Goal: Task Accomplishment & Management: Manage account settings

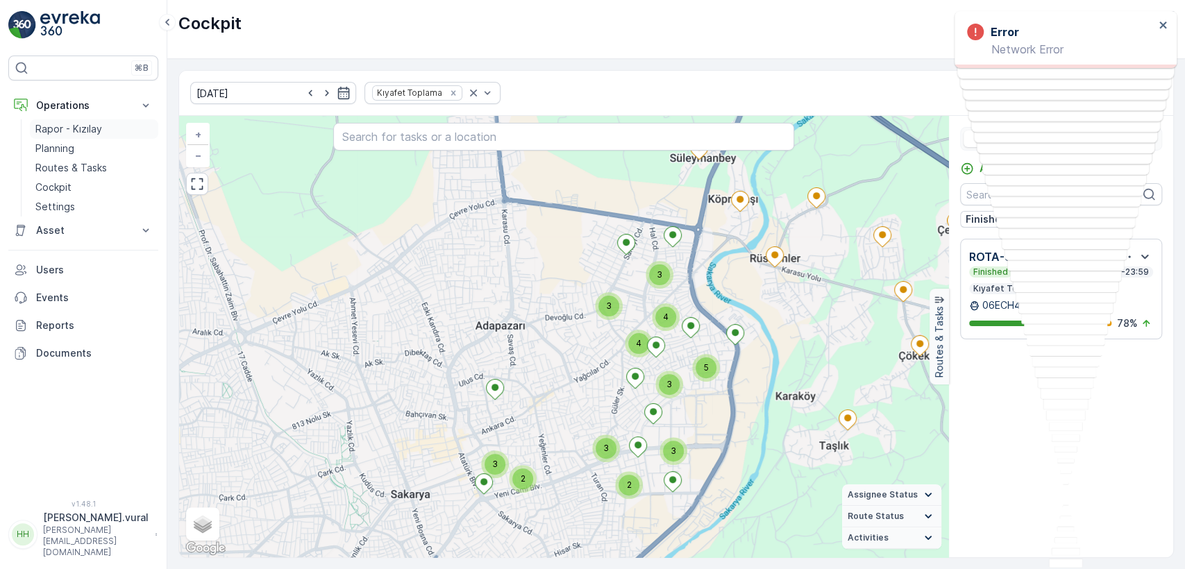
click at [74, 129] on p "Rapor - Kızılay" at bounding box center [68, 129] width 67 height 14
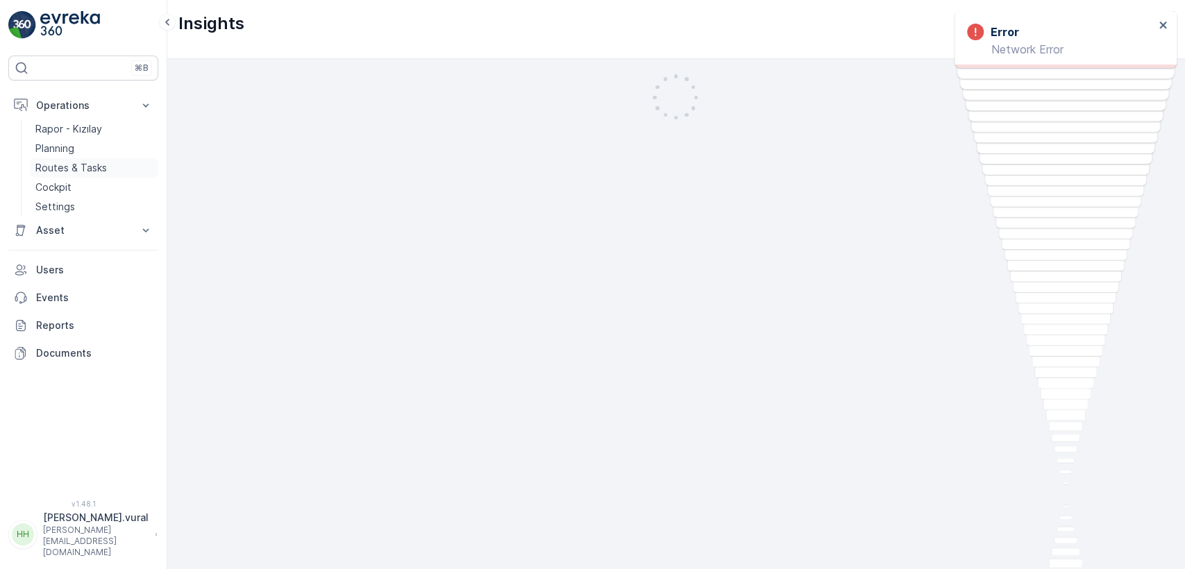
click at [74, 176] on link "Routes & Tasks" at bounding box center [94, 167] width 128 height 19
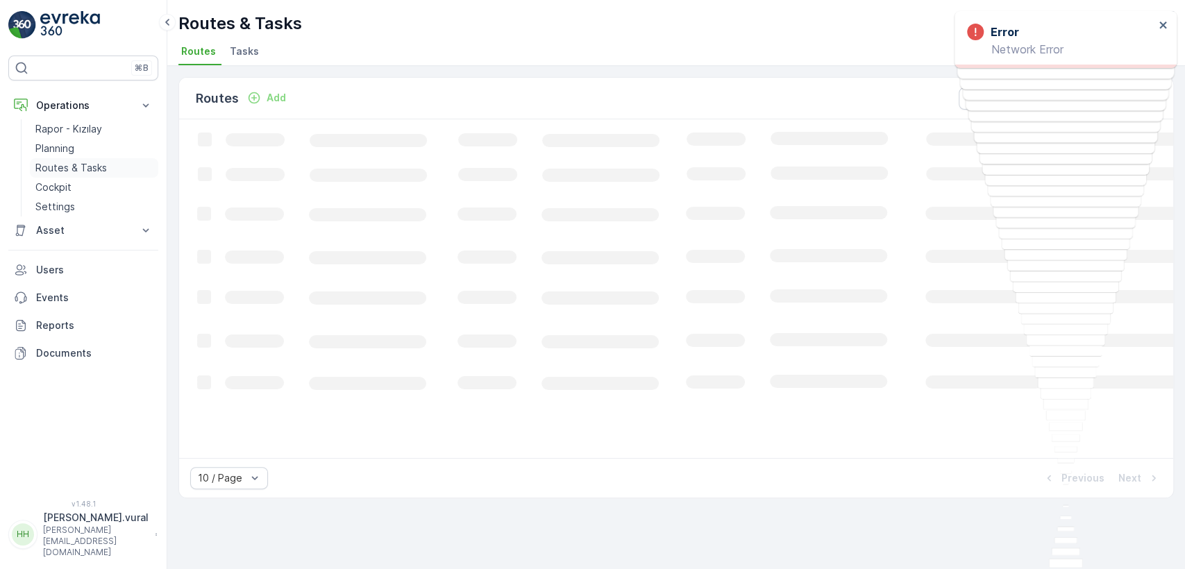
click at [77, 168] on p "Routes & Tasks" at bounding box center [71, 168] width 72 height 14
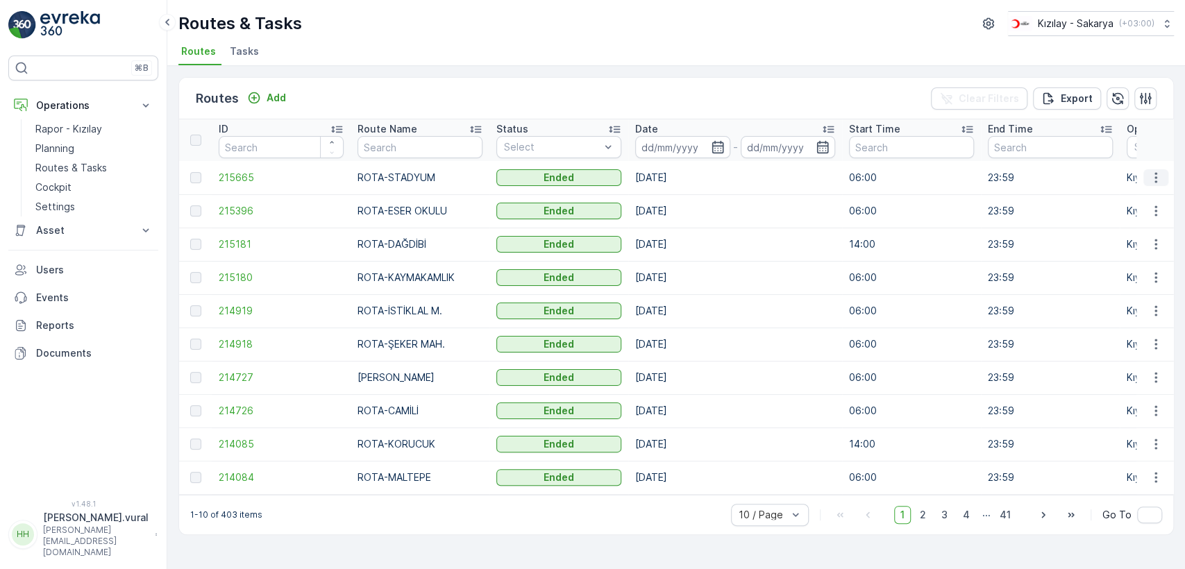
click at [1155, 172] on icon "button" at bounding box center [1156, 178] width 14 height 14
drag, startPoint x: 1155, startPoint y: 172, endPoint x: 1158, endPoint y: 181, distance: 9.4
click at [1161, 188] on ul "See More Details View Route Tracking History" at bounding box center [1131, 218] width 112 height 64
click at [1155, 176] on icon "button" at bounding box center [1156, 178] width 14 height 14
click at [1139, 192] on span "See More Details" at bounding box center [1123, 199] width 81 height 14
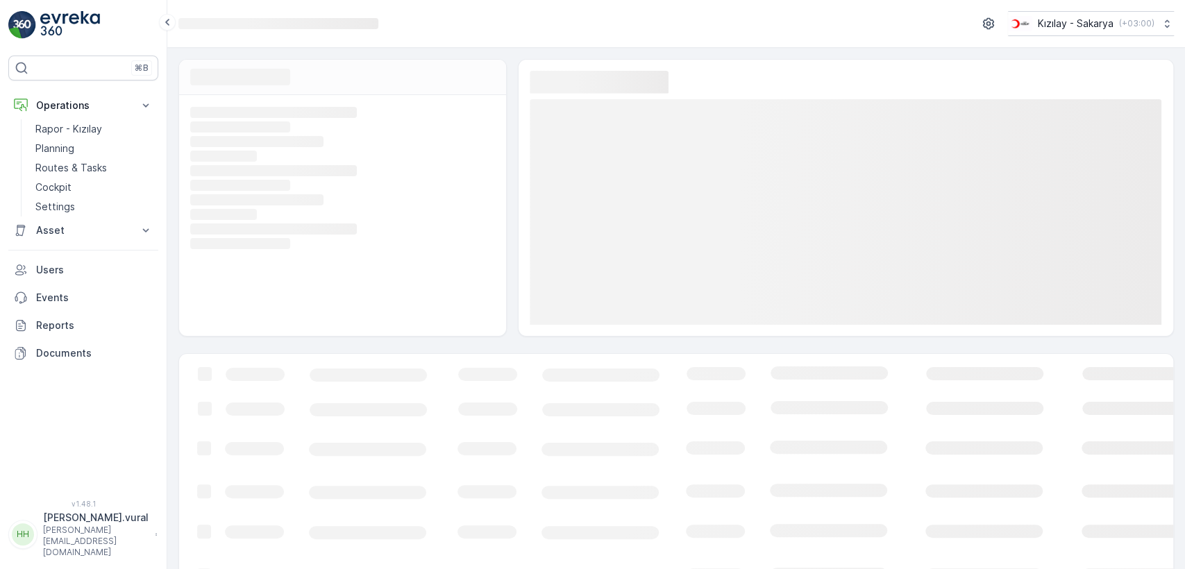
scroll to position [72, 0]
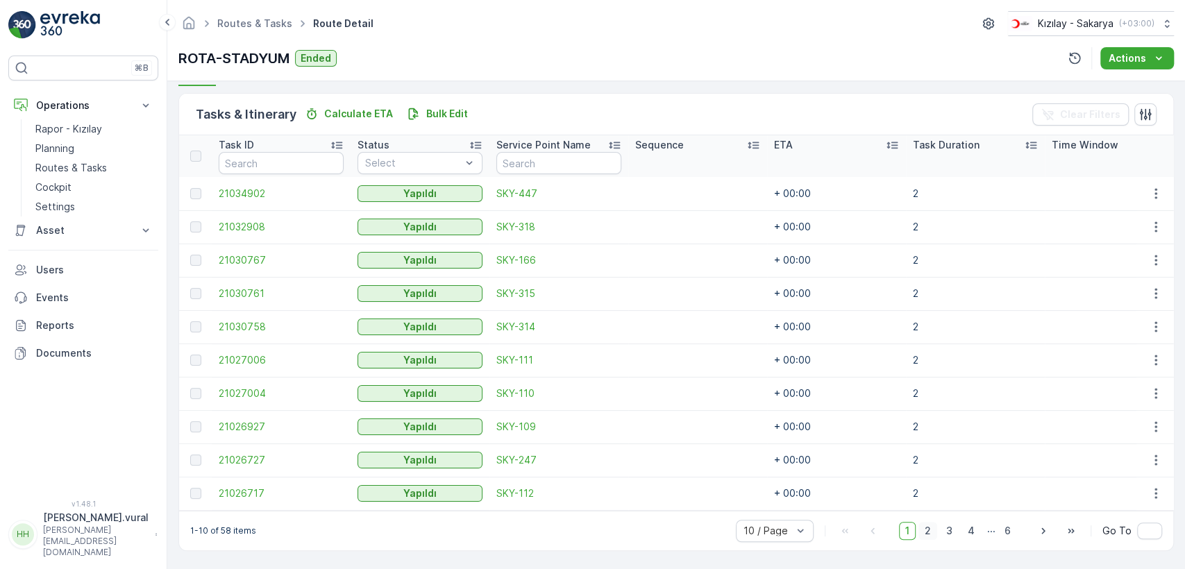
click at [926, 532] on span "2" at bounding box center [928, 531] width 19 height 18
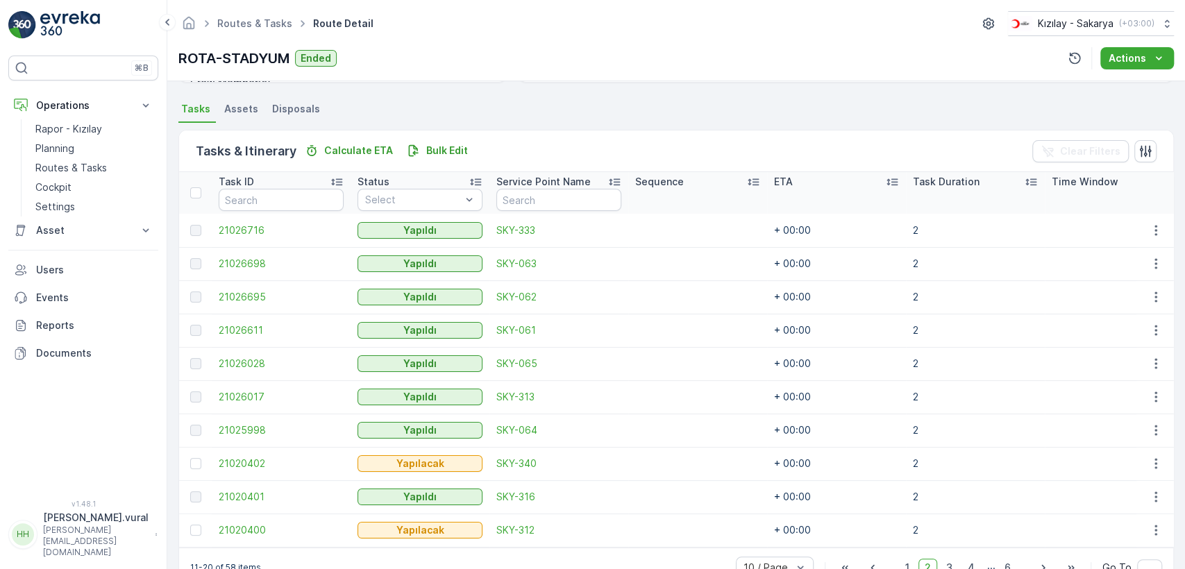
scroll to position [330, 0]
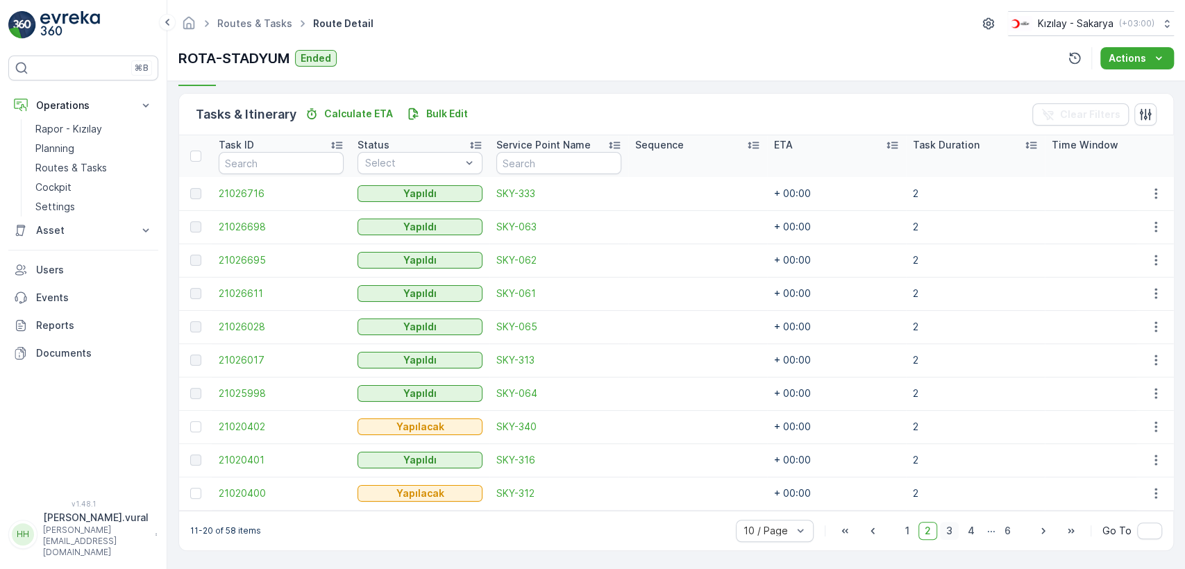
click at [948, 526] on span "3" at bounding box center [949, 531] width 19 height 18
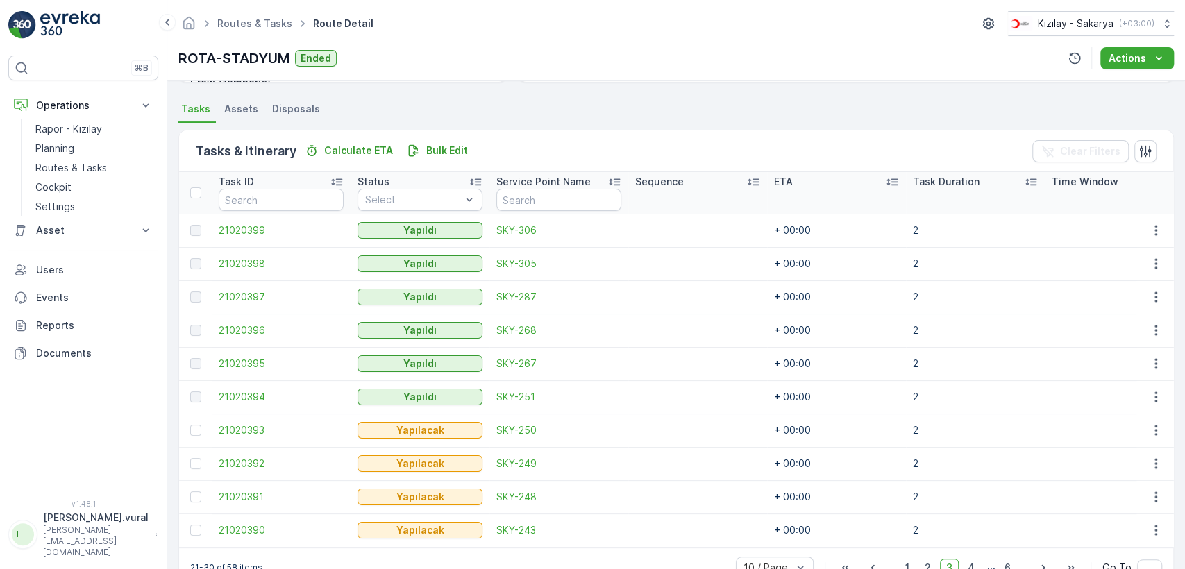
scroll to position [330, 0]
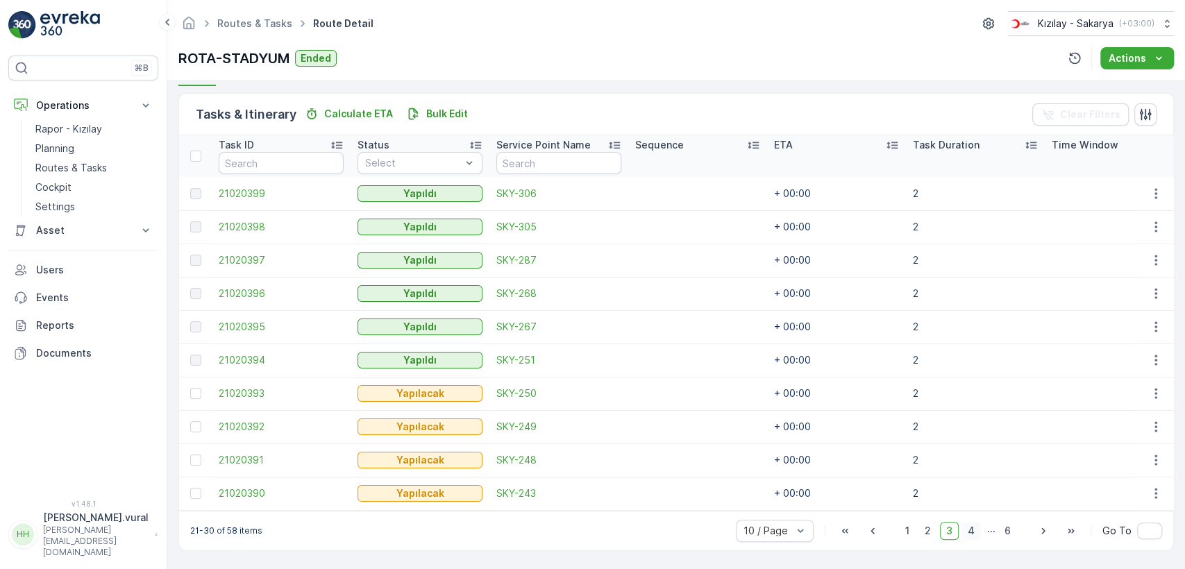
click at [969, 533] on span "4" at bounding box center [971, 531] width 19 height 18
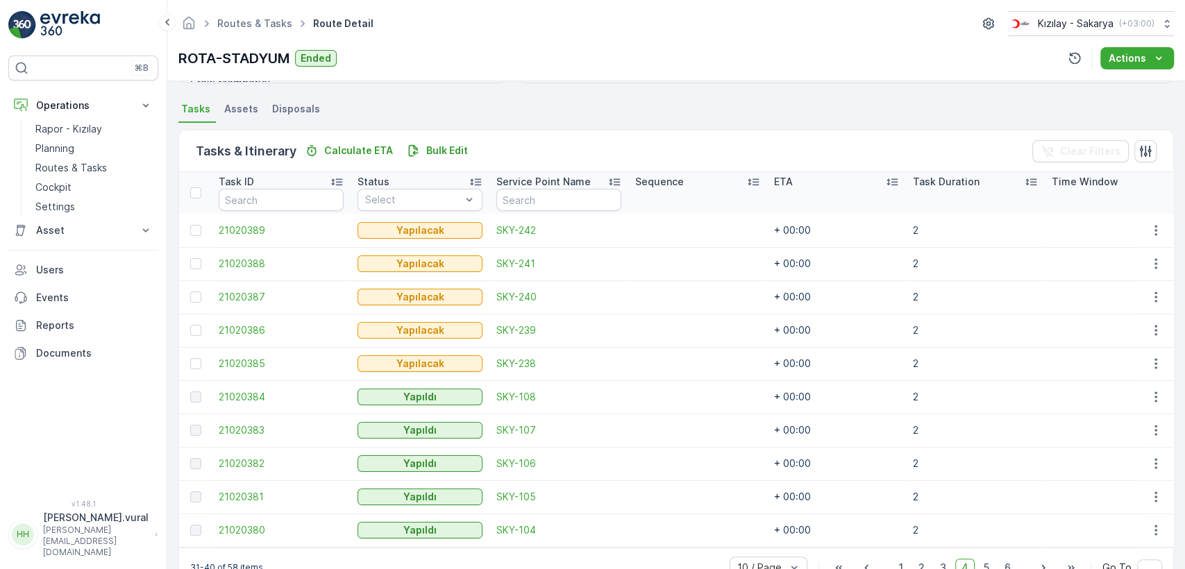
scroll to position [330, 0]
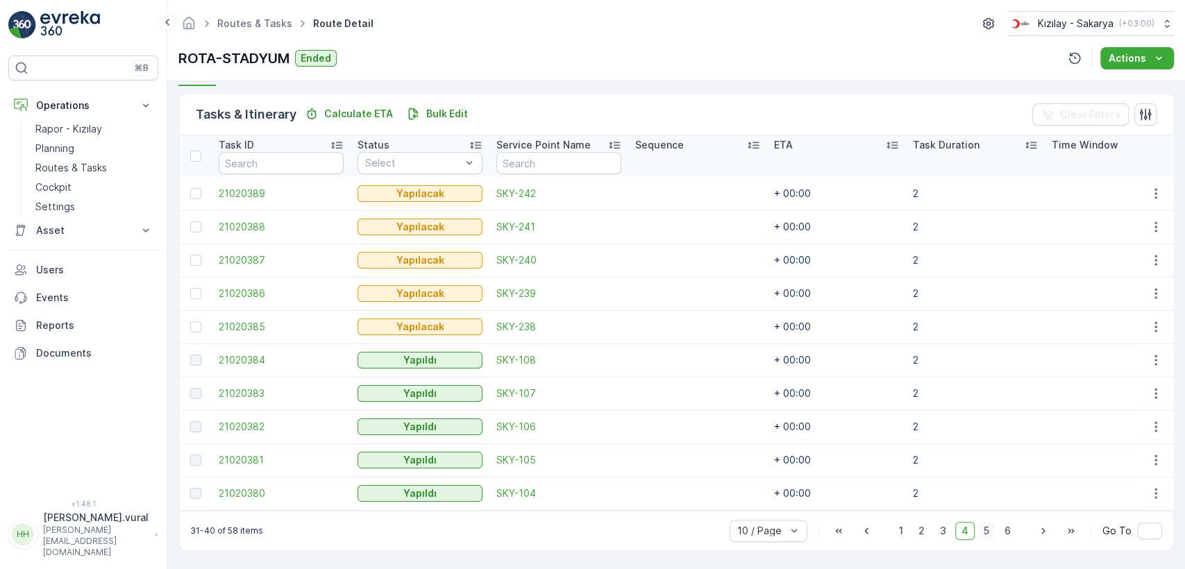
click at [990, 528] on span "5" at bounding box center [987, 531] width 18 height 18
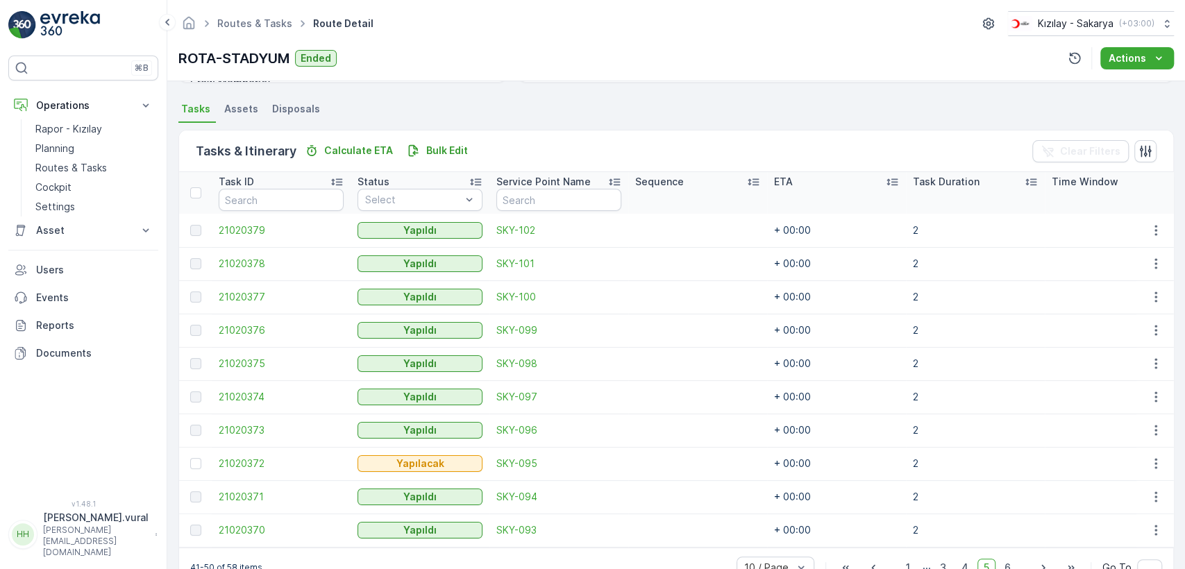
scroll to position [330, 0]
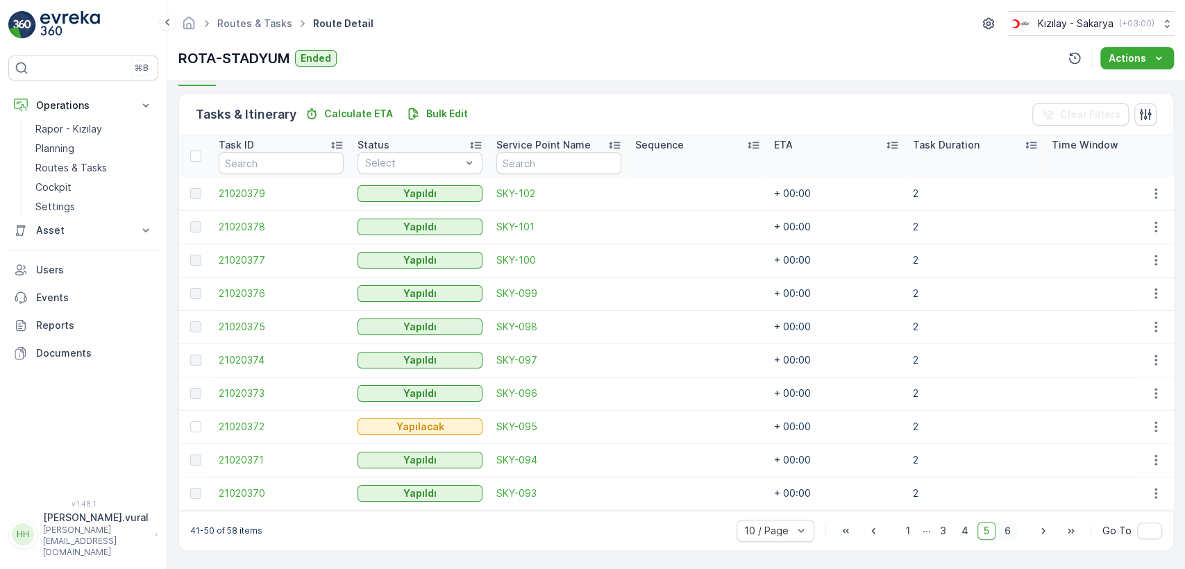
click at [1008, 531] on span "6" at bounding box center [1008, 531] width 19 height 18
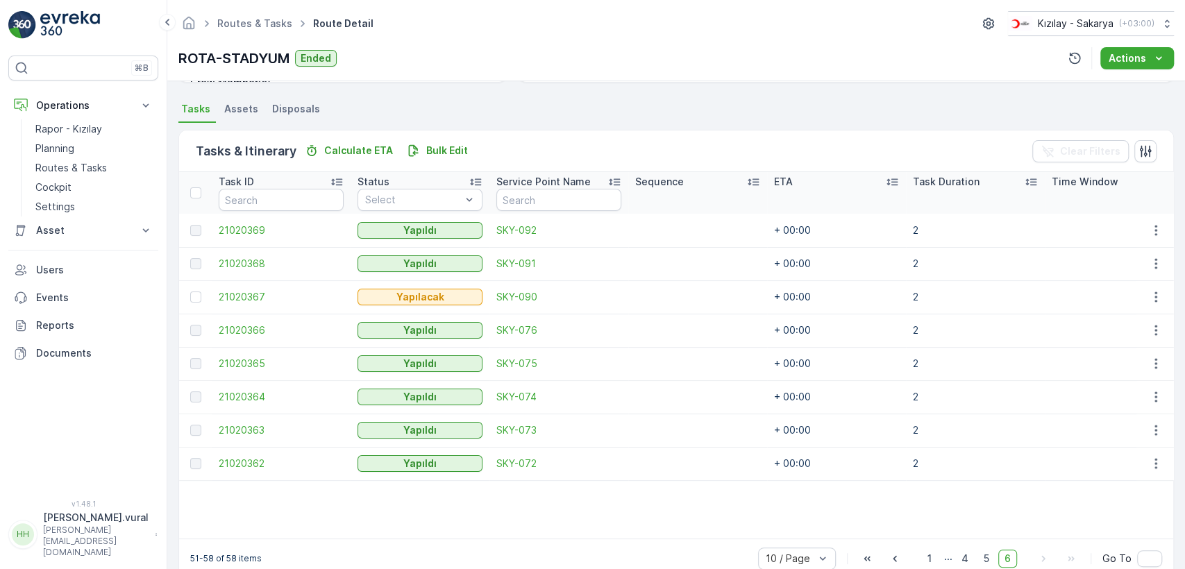
scroll to position [322, 0]
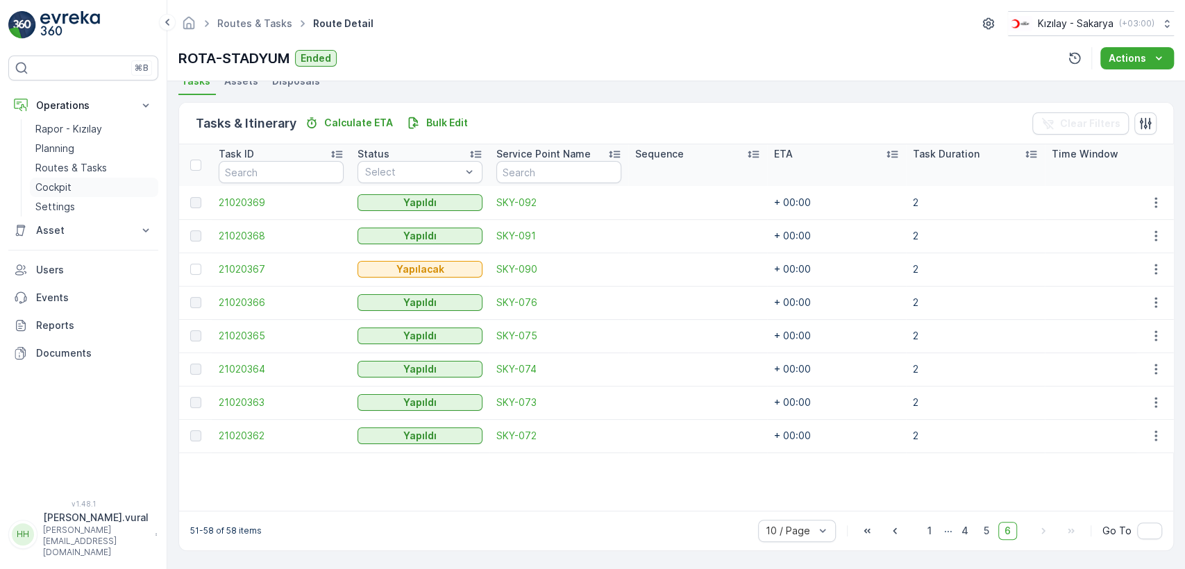
click at [81, 188] on link "Cockpit" at bounding box center [94, 187] width 128 height 19
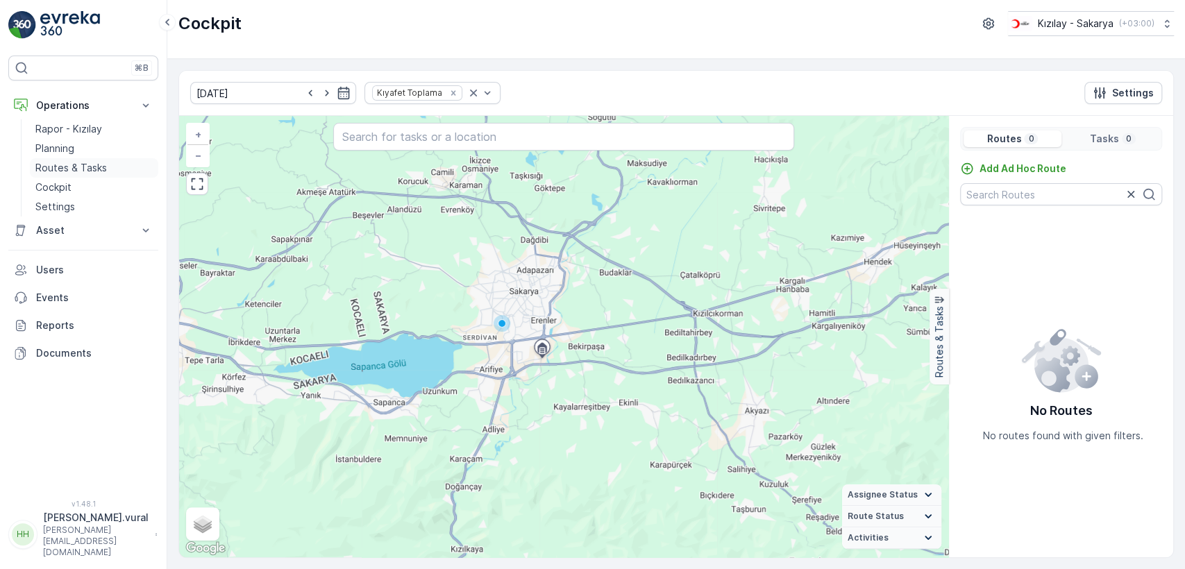
click at [81, 171] on p "Routes & Tasks" at bounding box center [71, 168] width 72 height 14
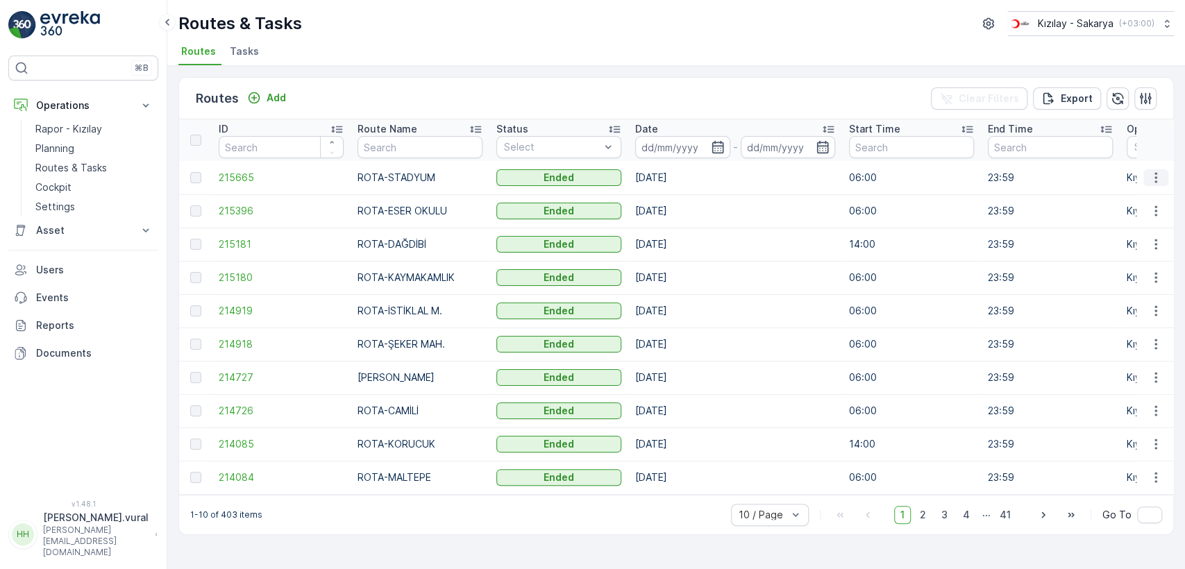
click at [1161, 174] on icon "button" at bounding box center [1156, 178] width 14 height 14
click at [1133, 193] on span "See More Details" at bounding box center [1123, 199] width 81 height 14
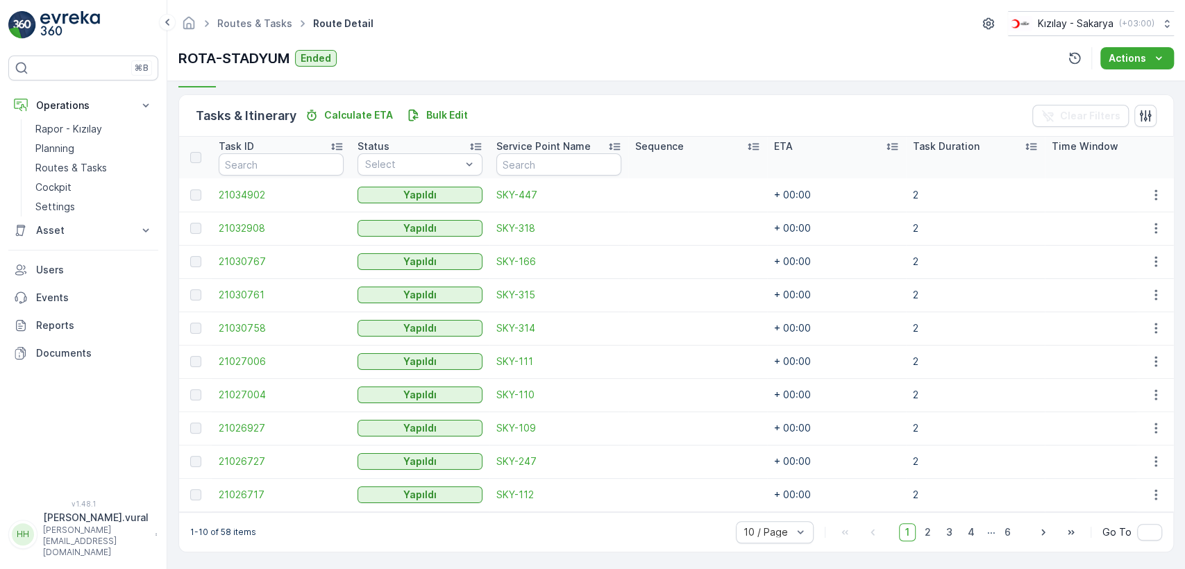
scroll to position [330, 0]
click at [934, 532] on span "2" at bounding box center [928, 531] width 19 height 18
click at [945, 529] on span "3" at bounding box center [949, 531] width 19 height 18
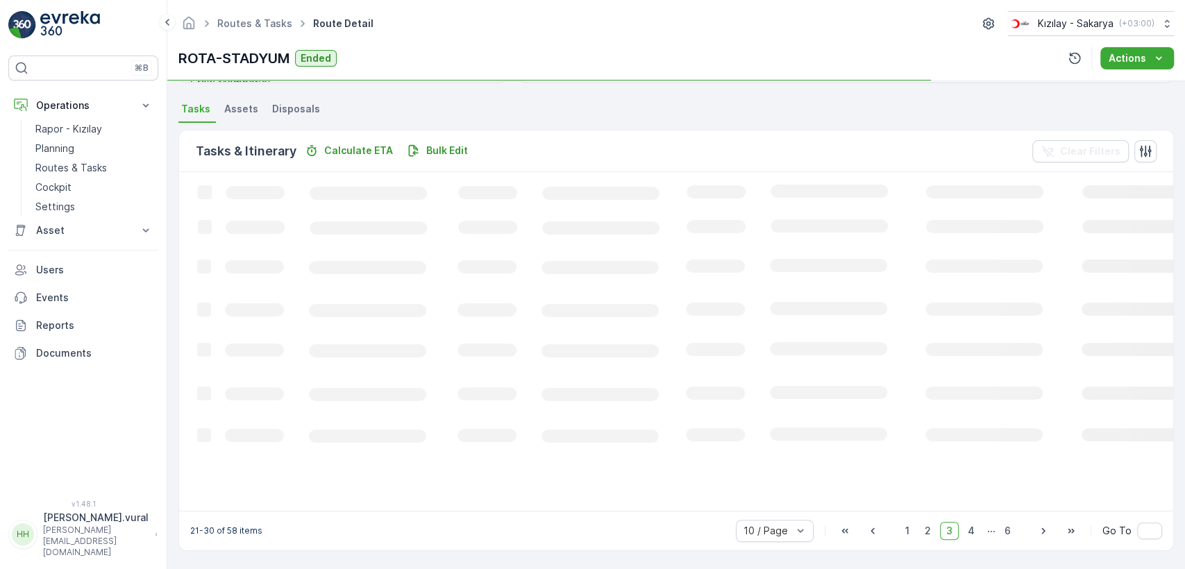
scroll to position [330, 0]
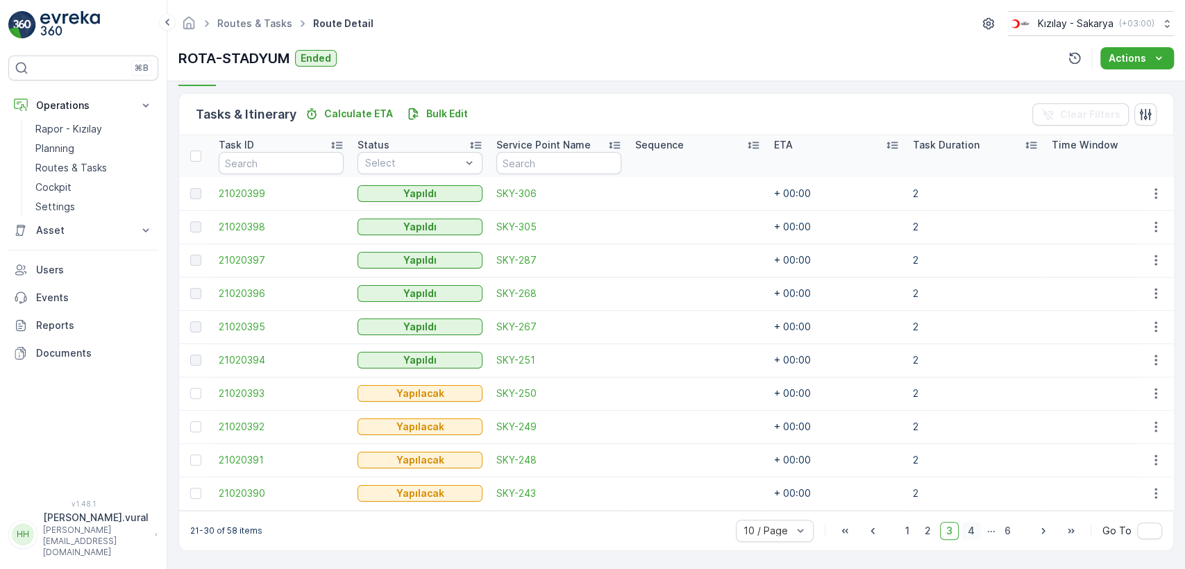
click at [965, 529] on span "4" at bounding box center [971, 531] width 19 height 18
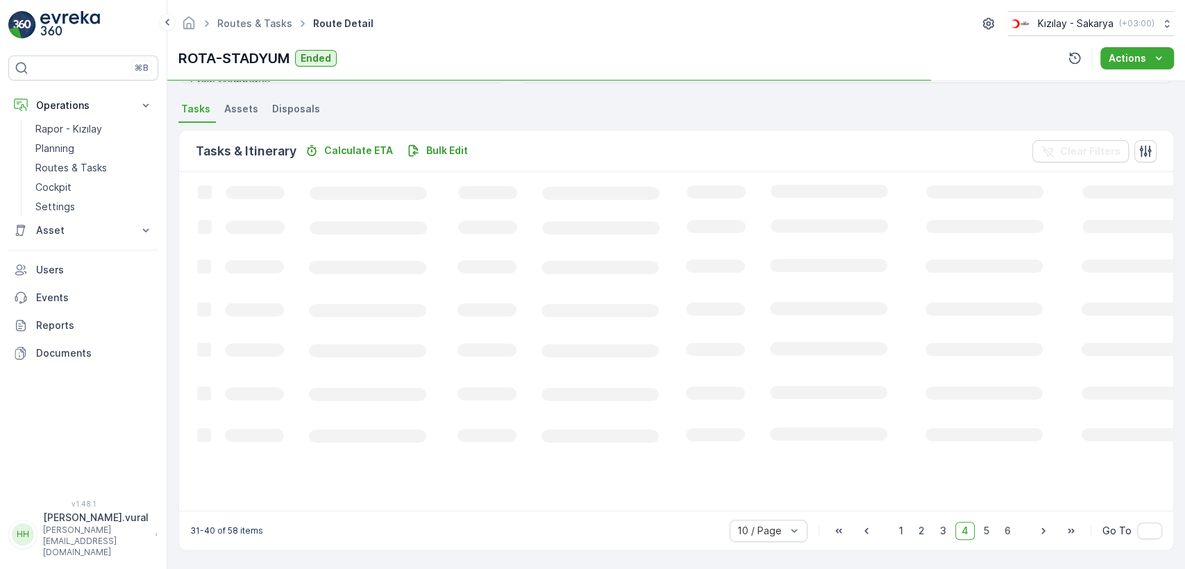
scroll to position [330, 0]
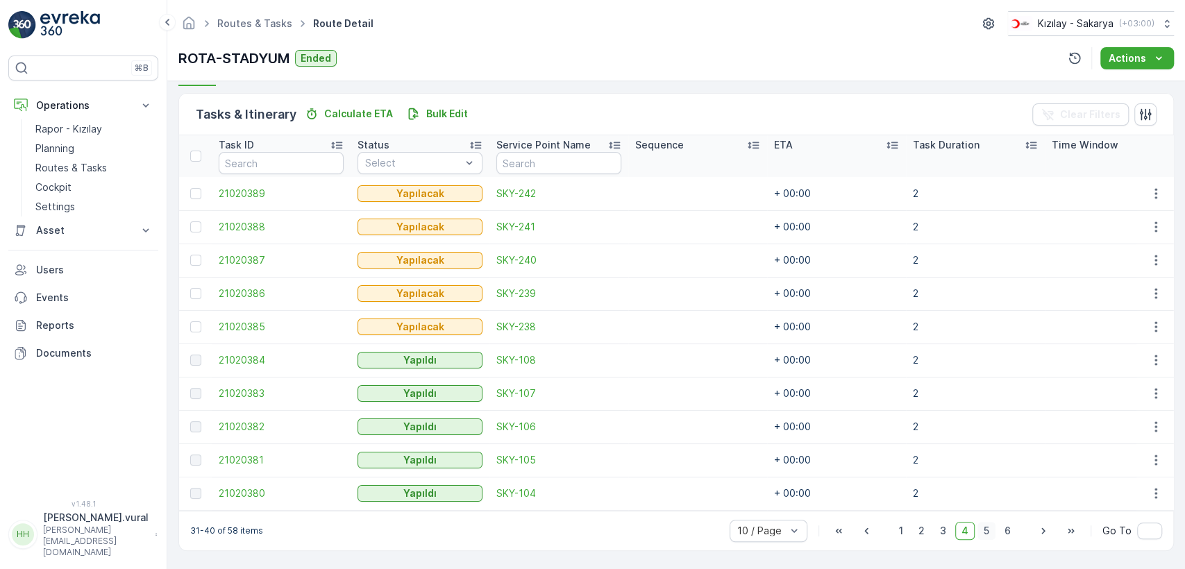
click at [989, 533] on span "5" at bounding box center [987, 531] width 18 height 18
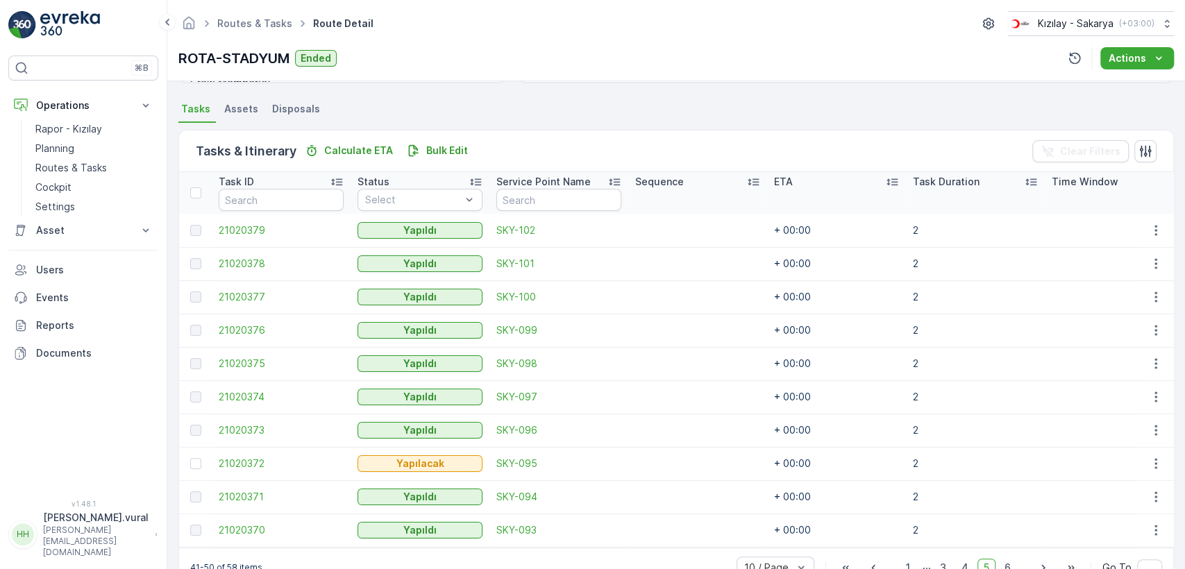
scroll to position [330, 0]
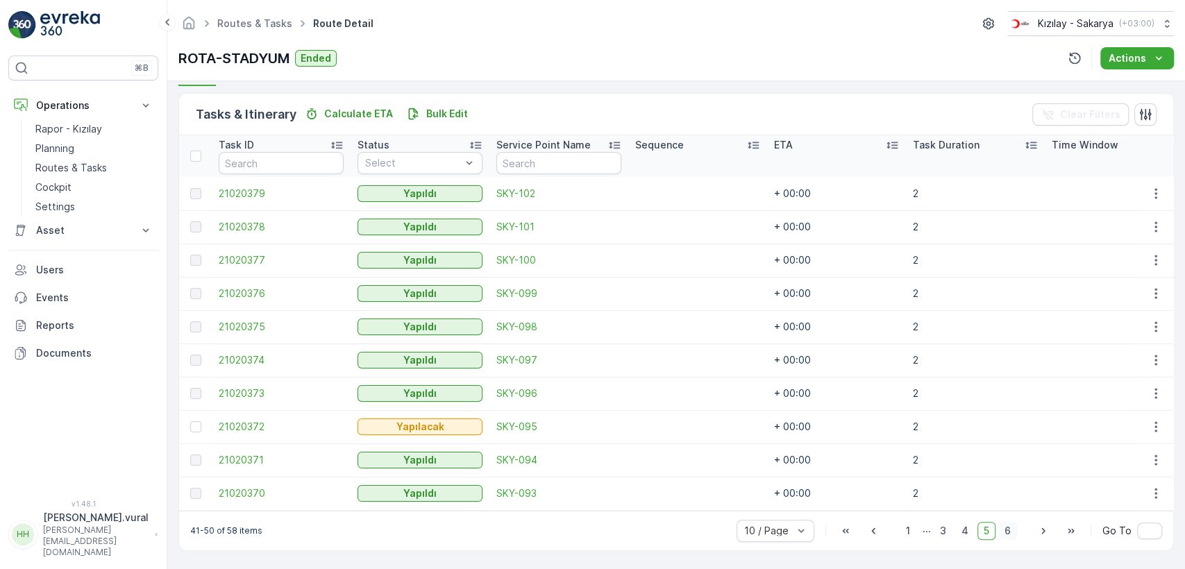
click at [1008, 533] on span "6" at bounding box center [1008, 531] width 19 height 18
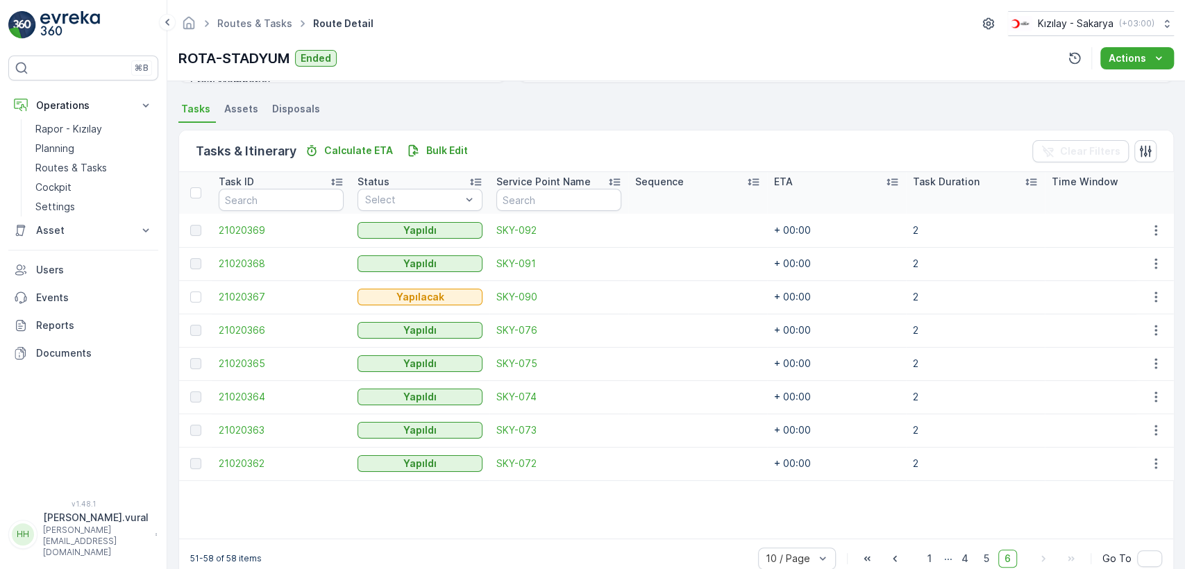
scroll to position [322, 0]
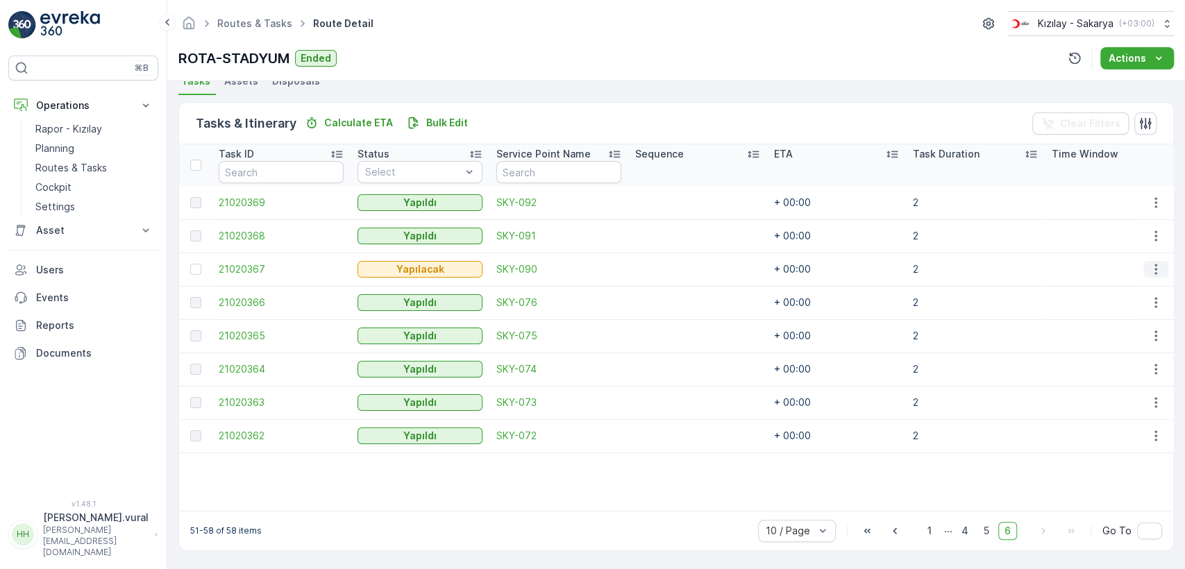
click at [1151, 262] on icon "button" at bounding box center [1156, 269] width 14 height 14
click at [1117, 362] on div "Delete" at bounding box center [1133, 367] width 105 height 19
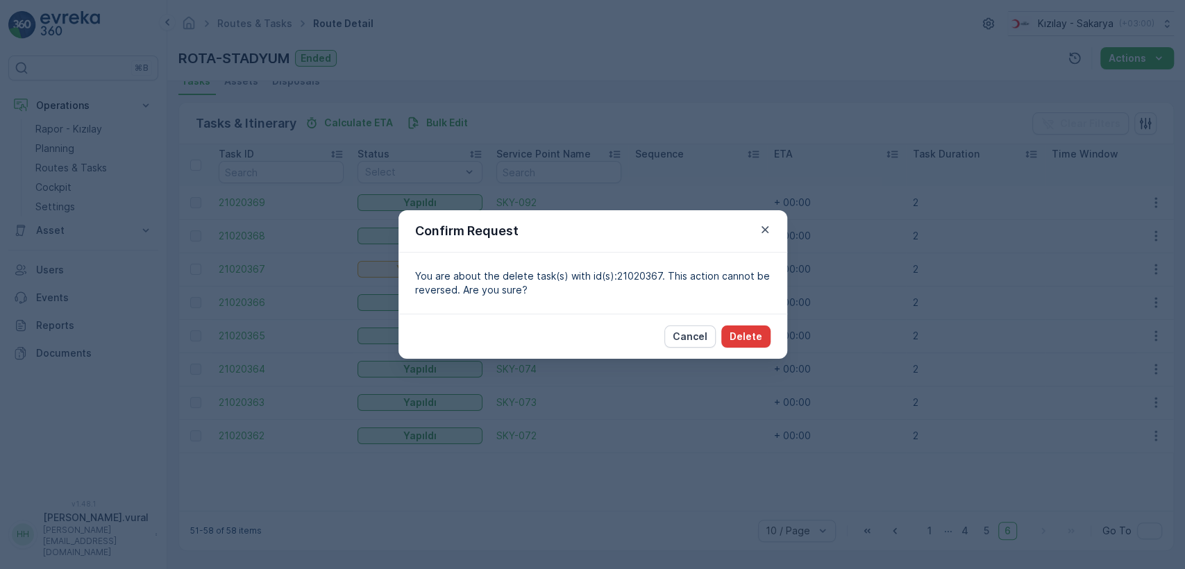
click at [726, 335] on button "Delete" at bounding box center [746, 337] width 49 height 22
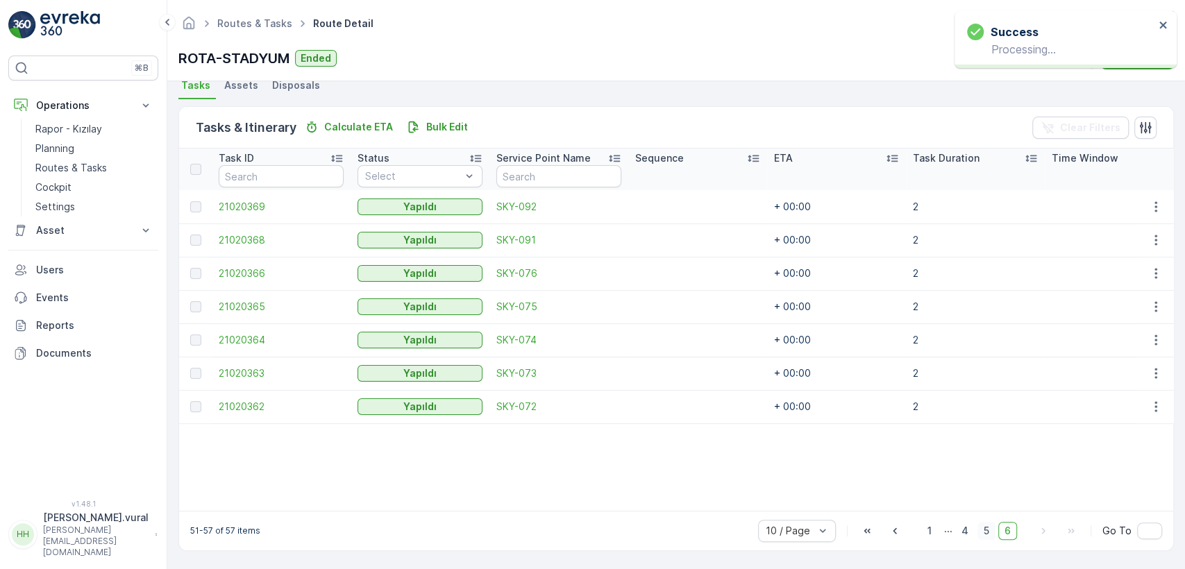
click at [981, 529] on span "5" at bounding box center [987, 531] width 18 height 18
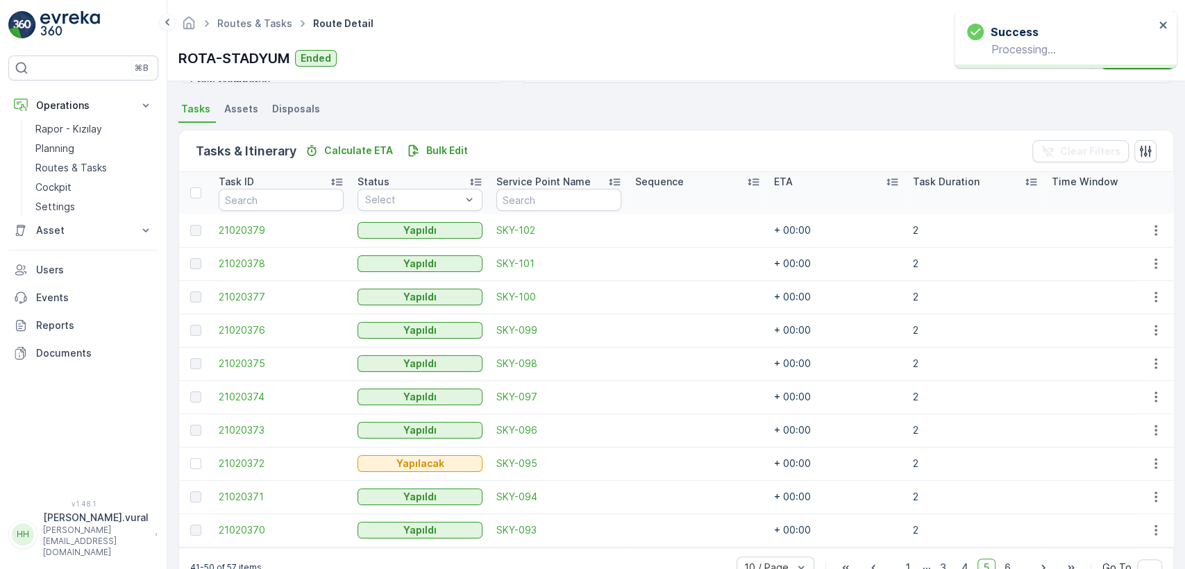
scroll to position [322, 0]
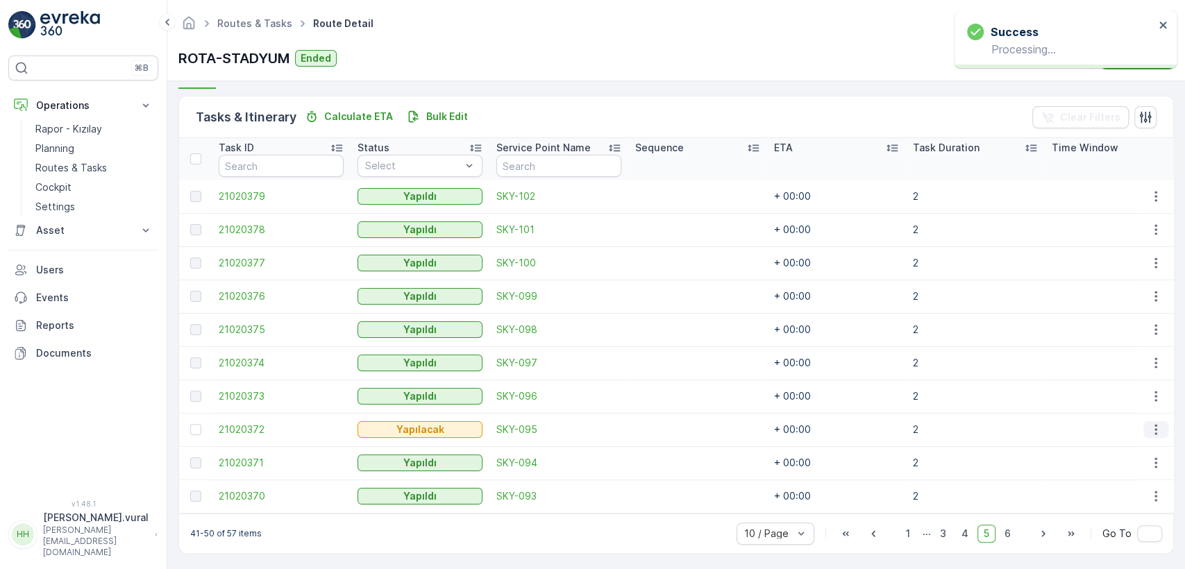
click at [1149, 428] on icon "button" at bounding box center [1156, 430] width 14 height 14
click at [1106, 526] on div "Delete" at bounding box center [1133, 534] width 105 height 19
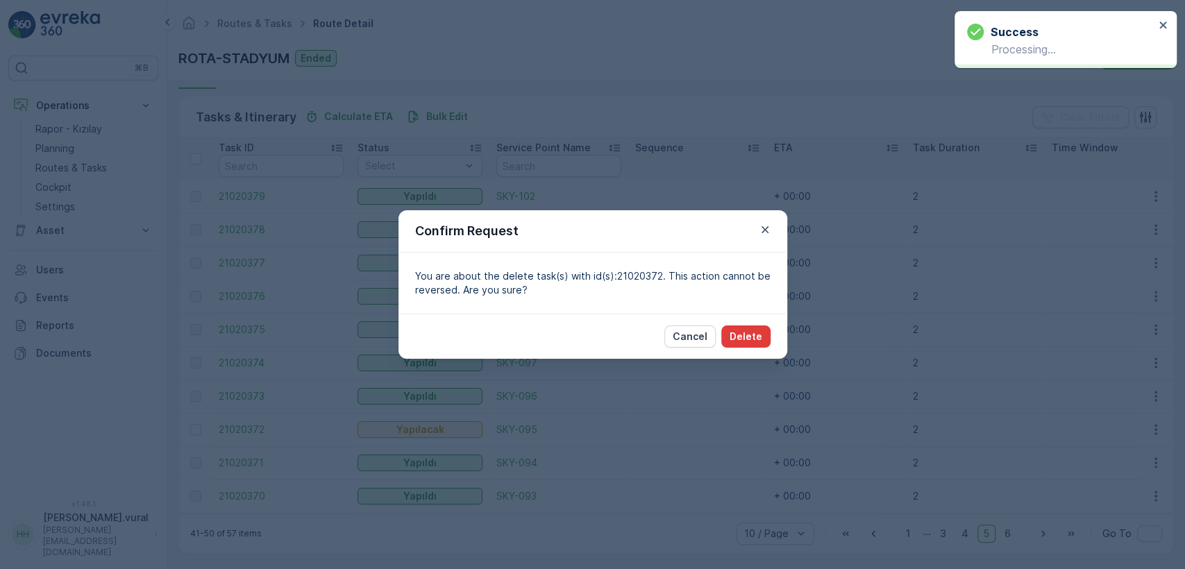
click at [736, 330] on p "Delete" at bounding box center [746, 337] width 33 height 14
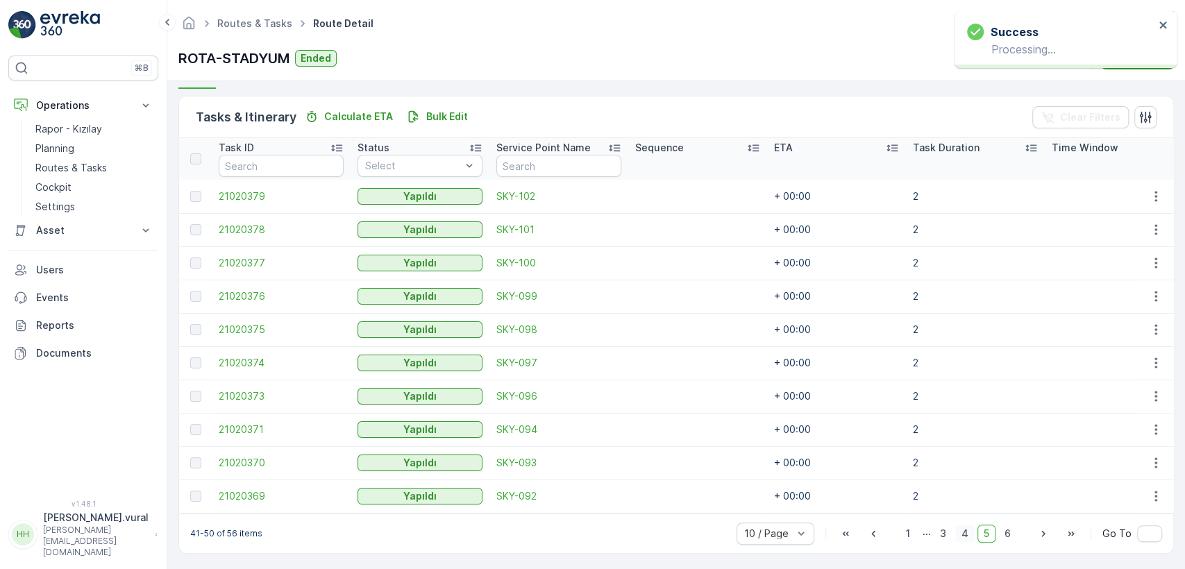
click at [958, 531] on span "4" at bounding box center [965, 534] width 19 height 18
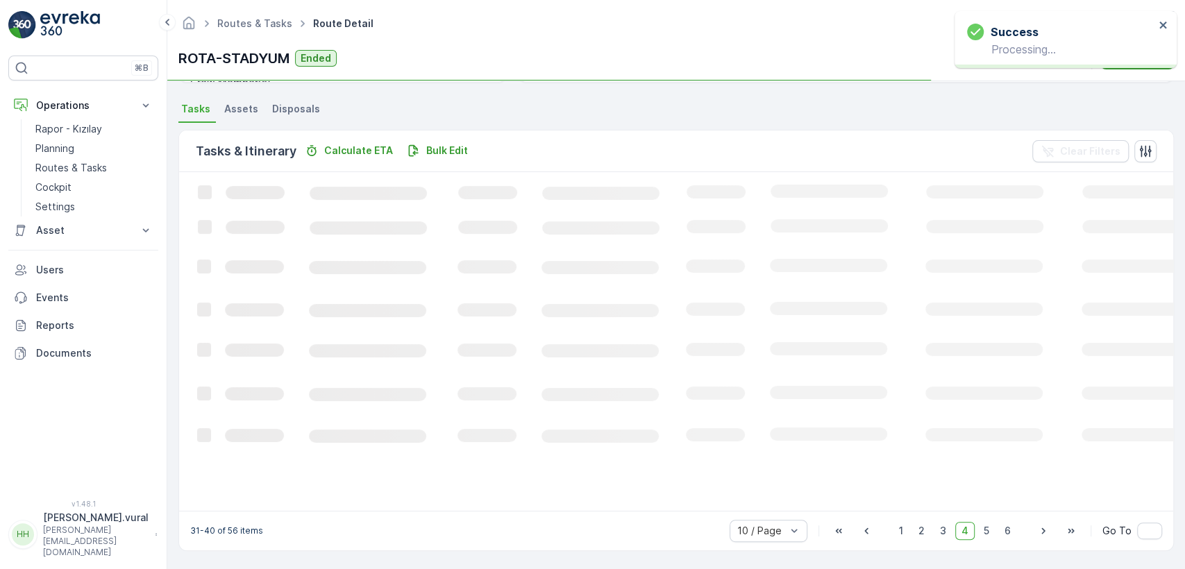
scroll to position [322, 0]
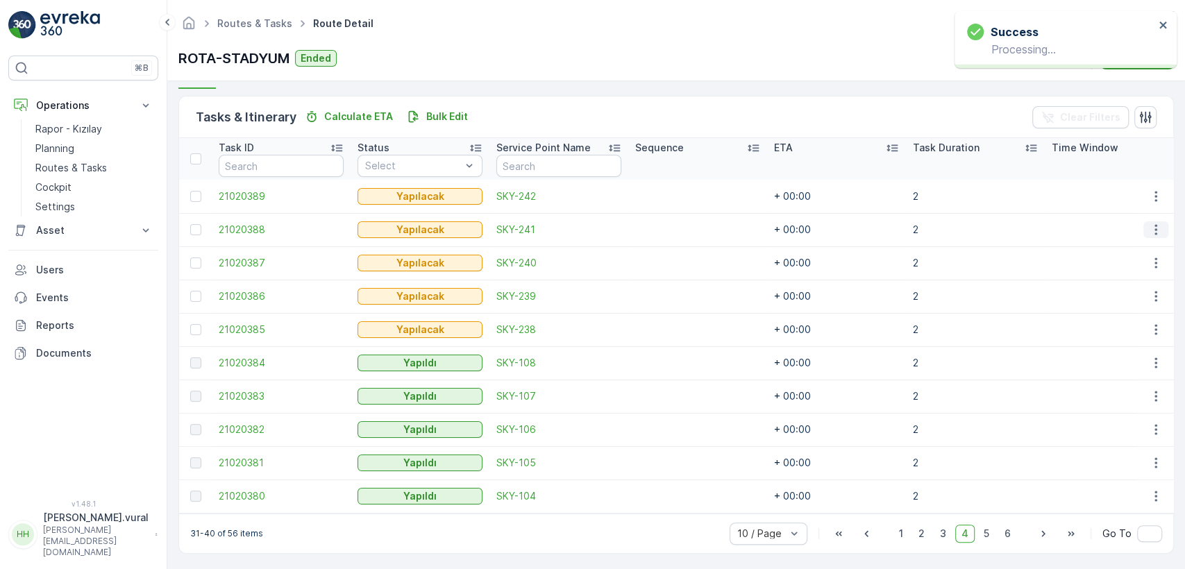
click at [1149, 240] on td at bounding box center [1155, 229] width 37 height 33
click at [1149, 233] on icon "button" at bounding box center [1156, 230] width 14 height 14
click at [1119, 325] on div "Delete" at bounding box center [1133, 334] width 105 height 19
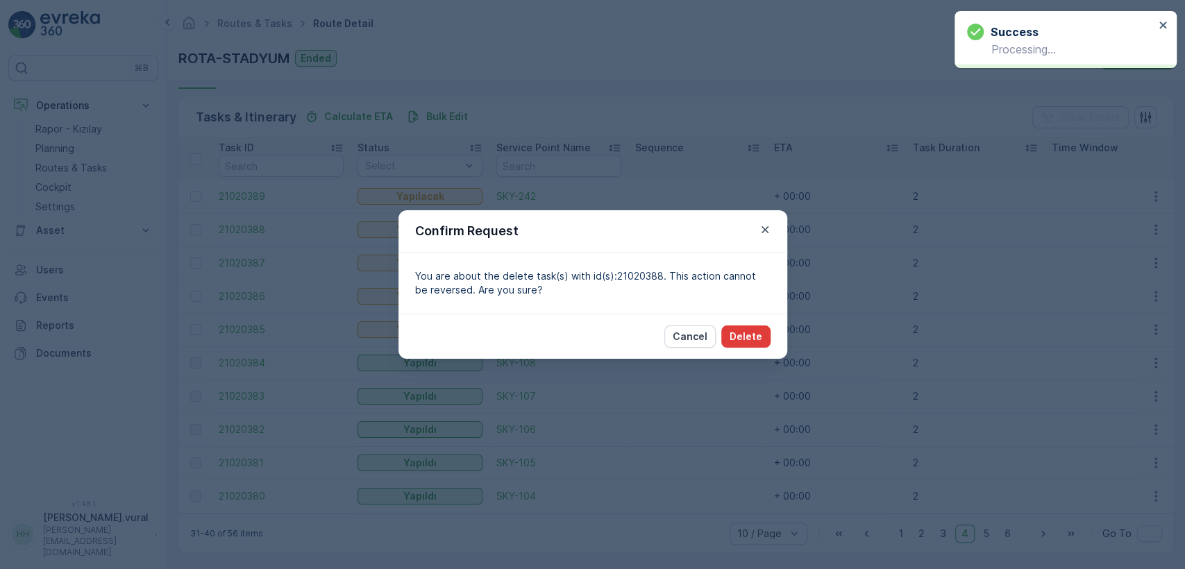
drag, startPoint x: 1119, startPoint y: 324, endPoint x: 763, endPoint y: 337, distance: 356.5
click at [763, 337] on button "Delete" at bounding box center [746, 337] width 49 height 22
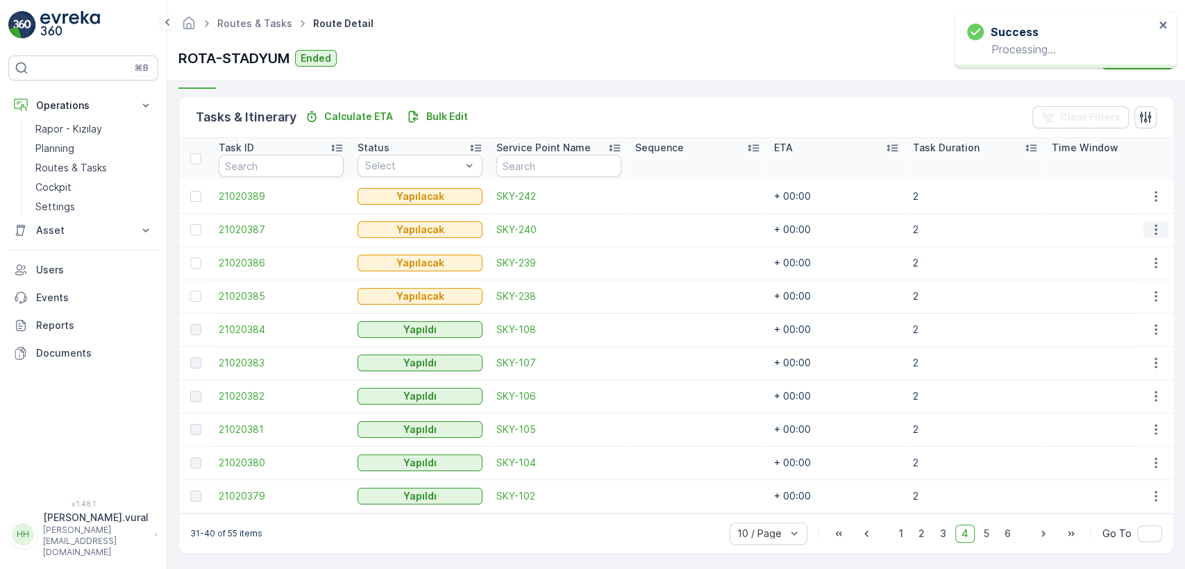
click at [1155, 229] on icon "button" at bounding box center [1156, 230] width 14 height 14
click at [1106, 333] on span "Delete" at bounding box center [1103, 335] width 32 height 14
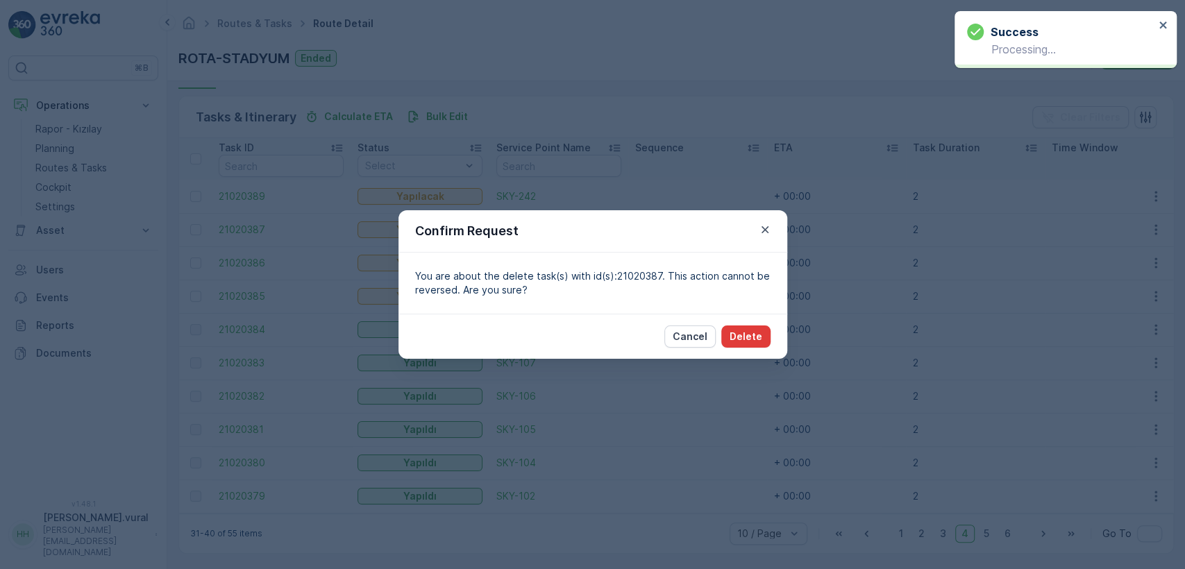
click at [769, 340] on button "Delete" at bounding box center [746, 337] width 49 height 22
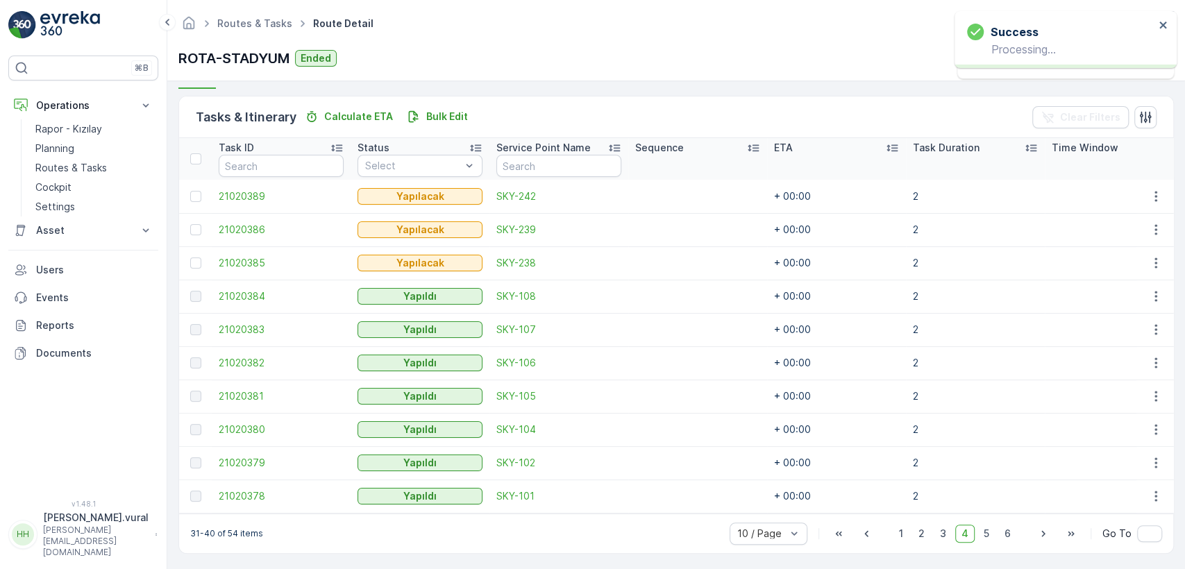
click at [1151, 237] on td at bounding box center [1155, 229] width 37 height 33
click at [1153, 236] on button "button" at bounding box center [1156, 230] width 25 height 17
click at [1093, 328] on span "Delete" at bounding box center [1103, 335] width 32 height 14
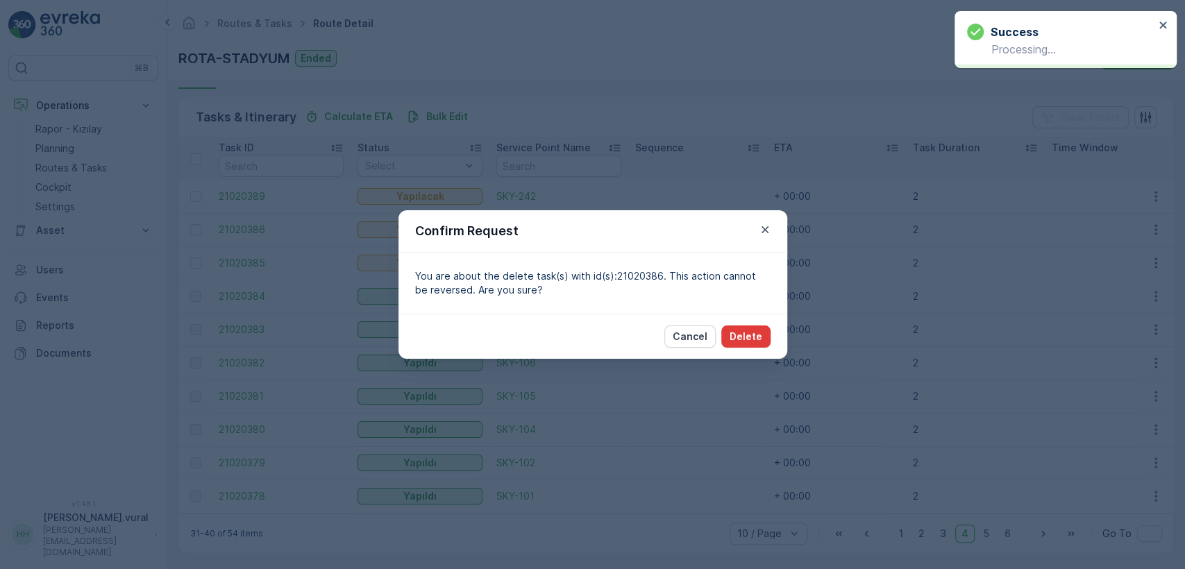
click at [759, 344] on button "Delete" at bounding box center [746, 337] width 49 height 22
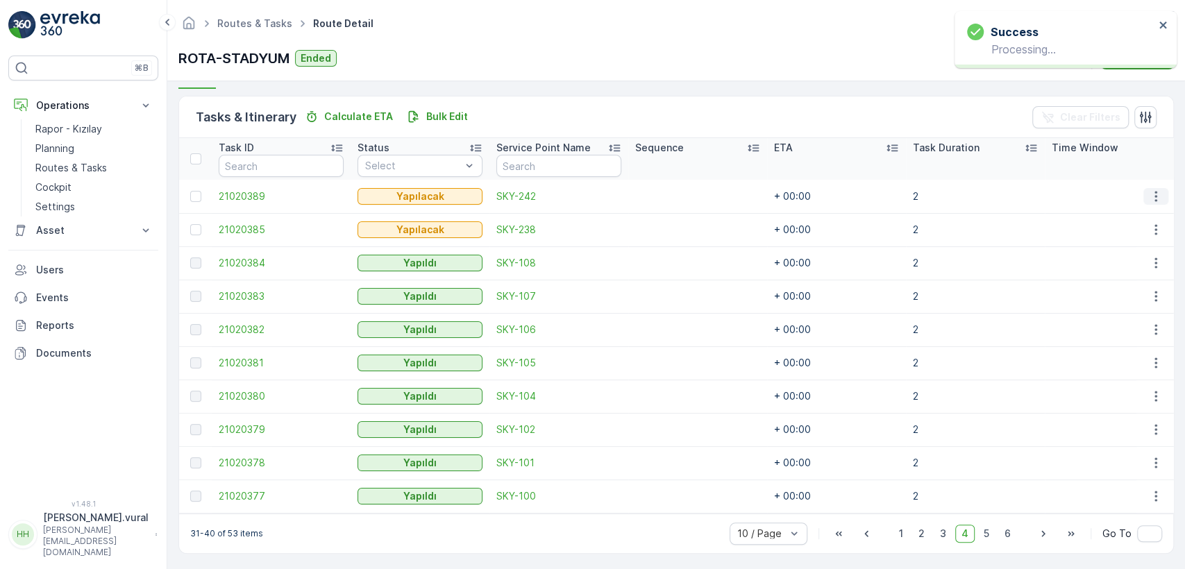
click at [1149, 196] on icon "button" at bounding box center [1156, 197] width 14 height 14
click at [1134, 303] on div "Delete" at bounding box center [1133, 300] width 105 height 19
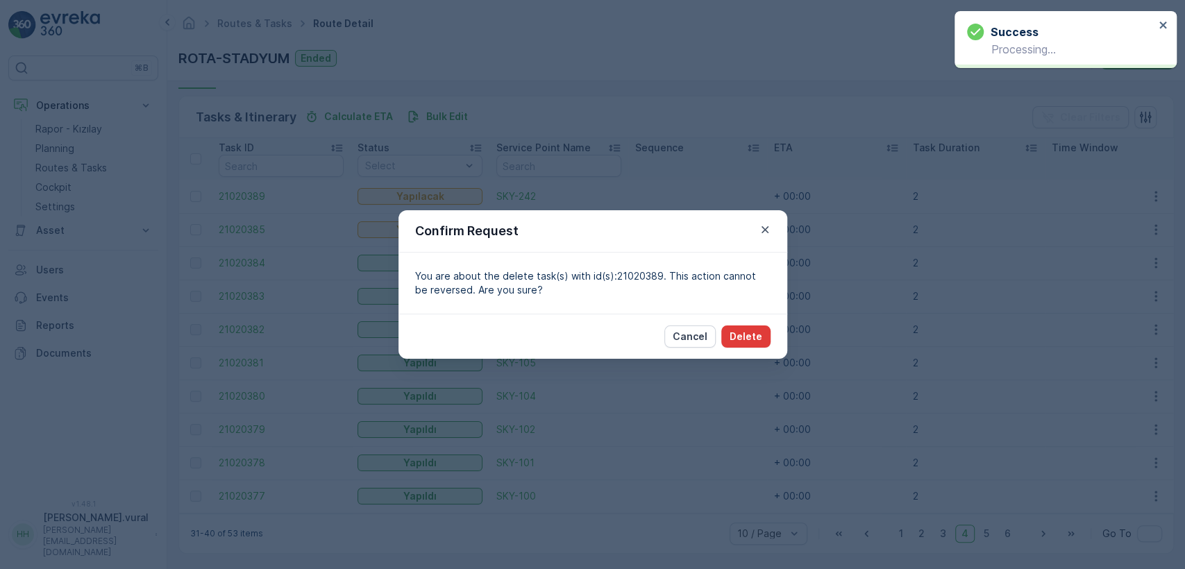
click at [735, 330] on p "Delete" at bounding box center [746, 337] width 33 height 14
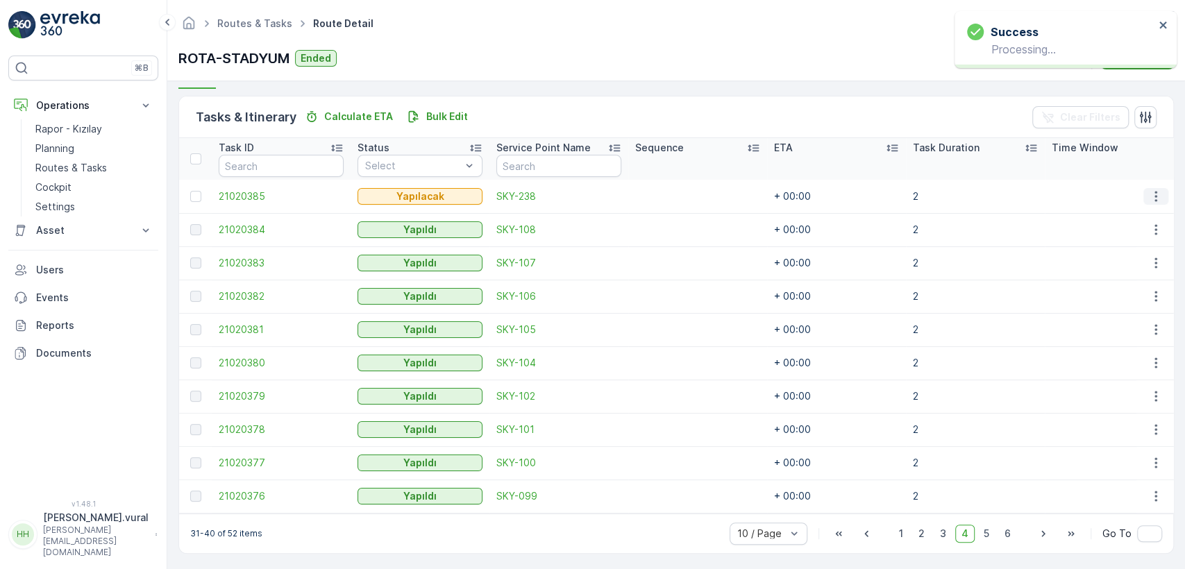
click at [1156, 196] on icon "button" at bounding box center [1156, 197] width 14 height 14
click at [1101, 296] on span "Delete" at bounding box center [1103, 301] width 32 height 14
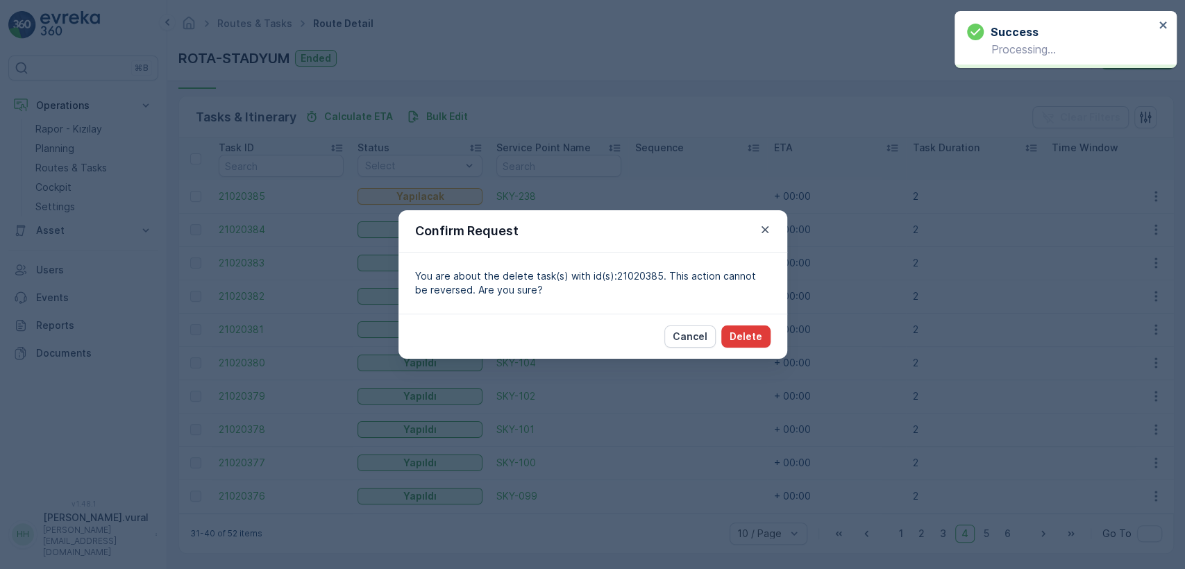
click at [751, 331] on p "Delete" at bounding box center [746, 337] width 33 height 14
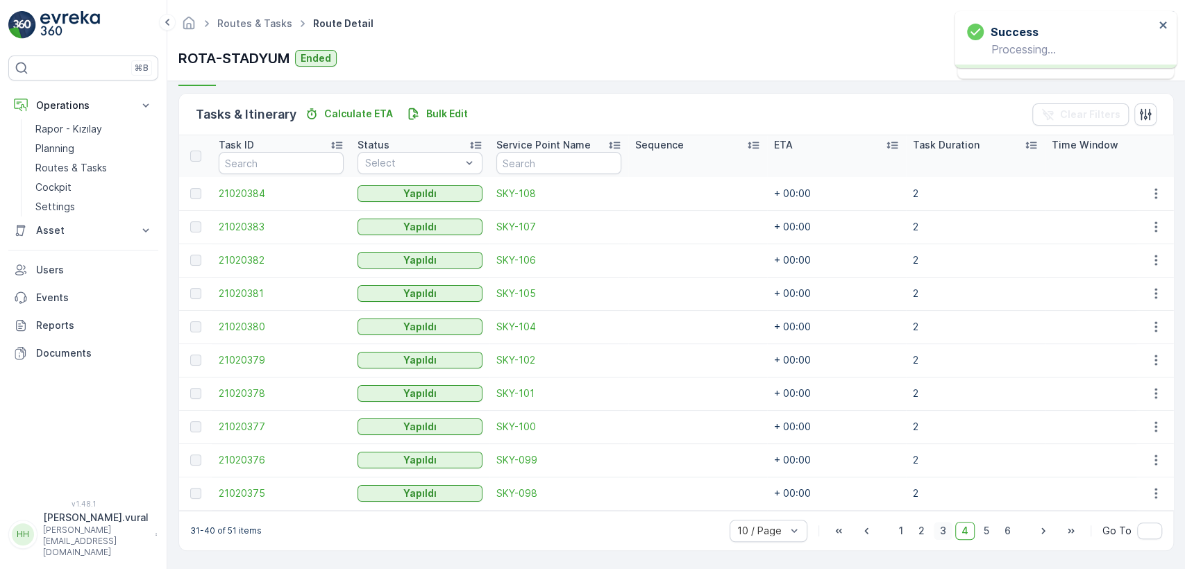
click at [940, 524] on span "3" at bounding box center [943, 531] width 19 height 18
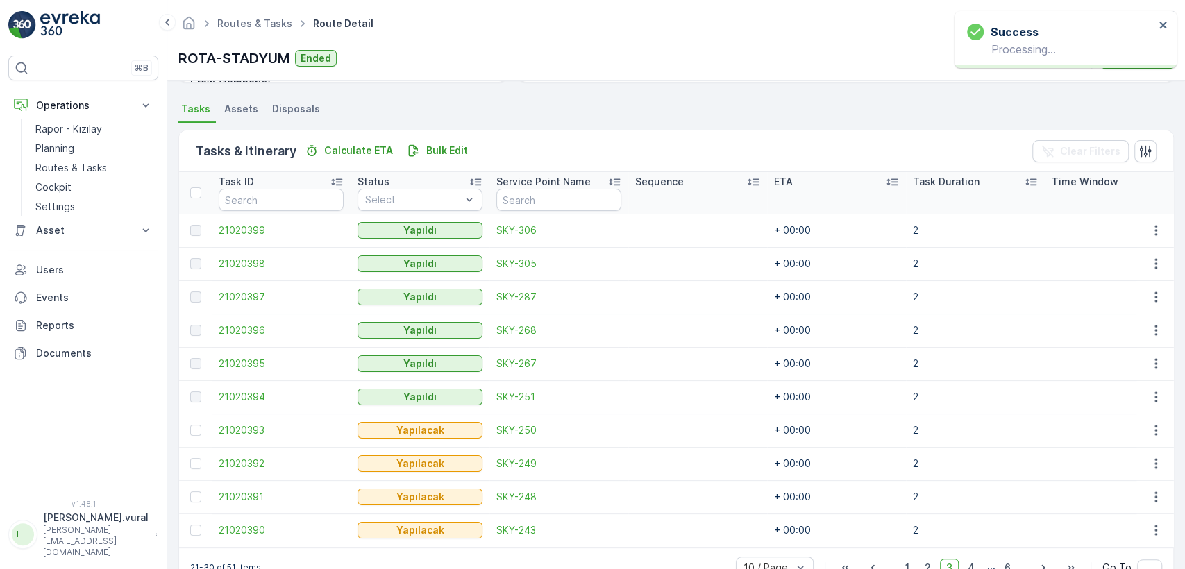
scroll to position [330, 0]
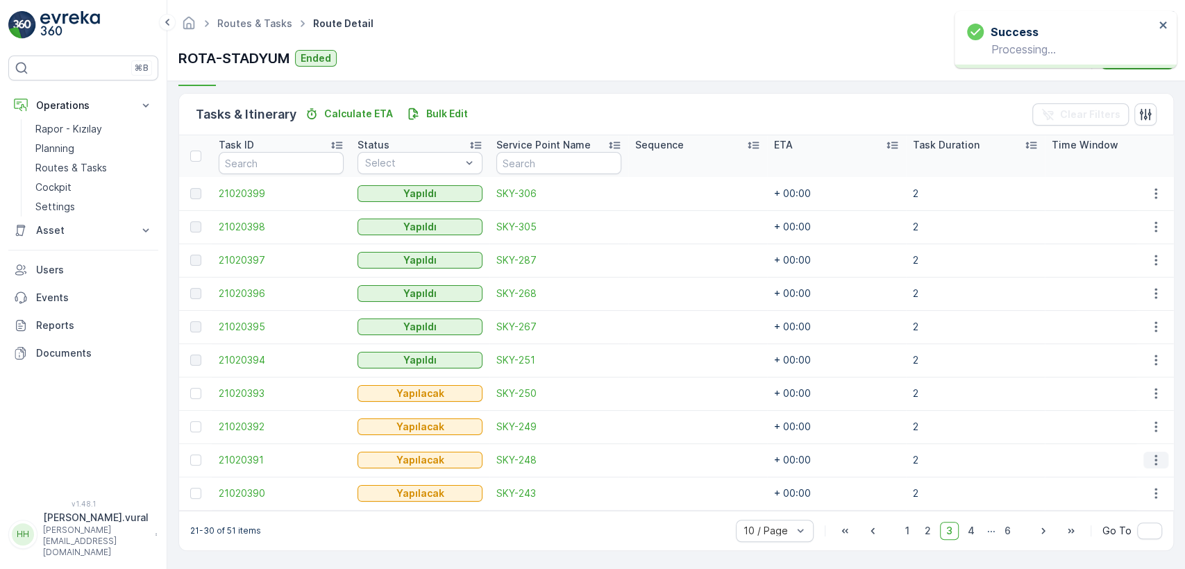
click at [1151, 452] on button "button" at bounding box center [1156, 460] width 25 height 17
click at [1116, 433] on span "Delete" at bounding box center [1103, 433] width 32 height 14
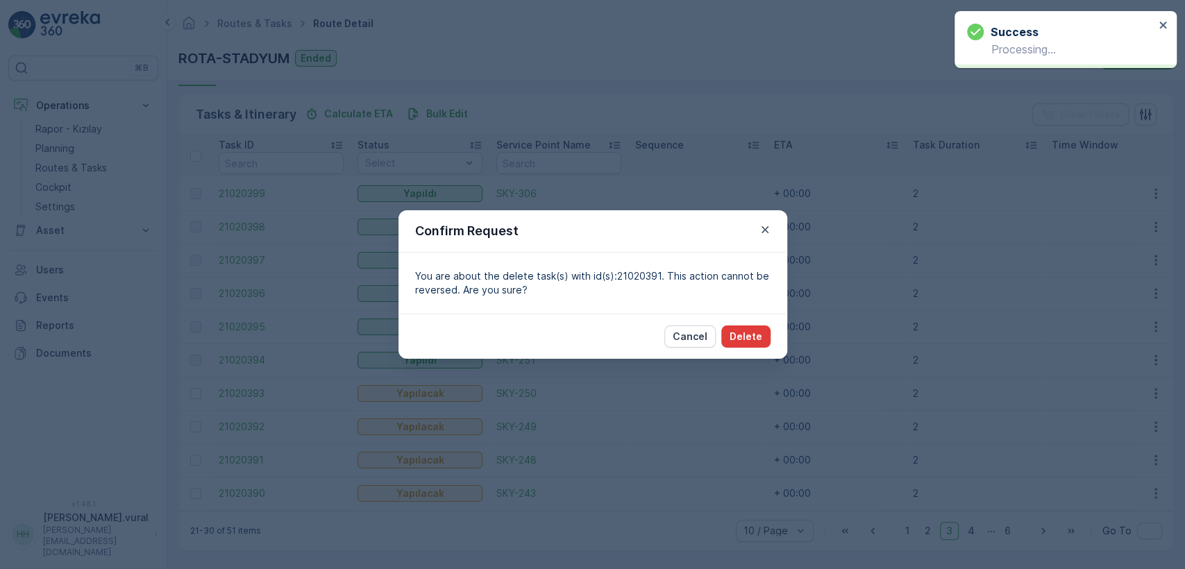
click at [737, 335] on p "Delete" at bounding box center [746, 337] width 33 height 14
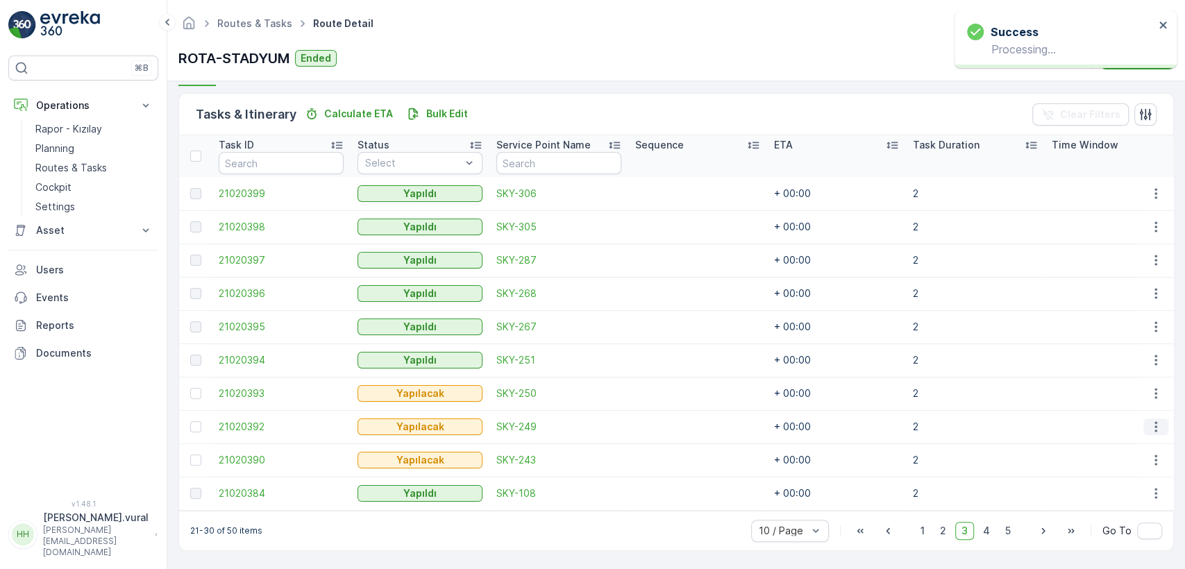
drag, startPoint x: 1159, startPoint y: 417, endPoint x: 1150, endPoint y: 418, distance: 9.1
click at [1159, 420] on icon "button" at bounding box center [1156, 427] width 14 height 14
click at [1095, 521] on span "Delete" at bounding box center [1103, 526] width 32 height 14
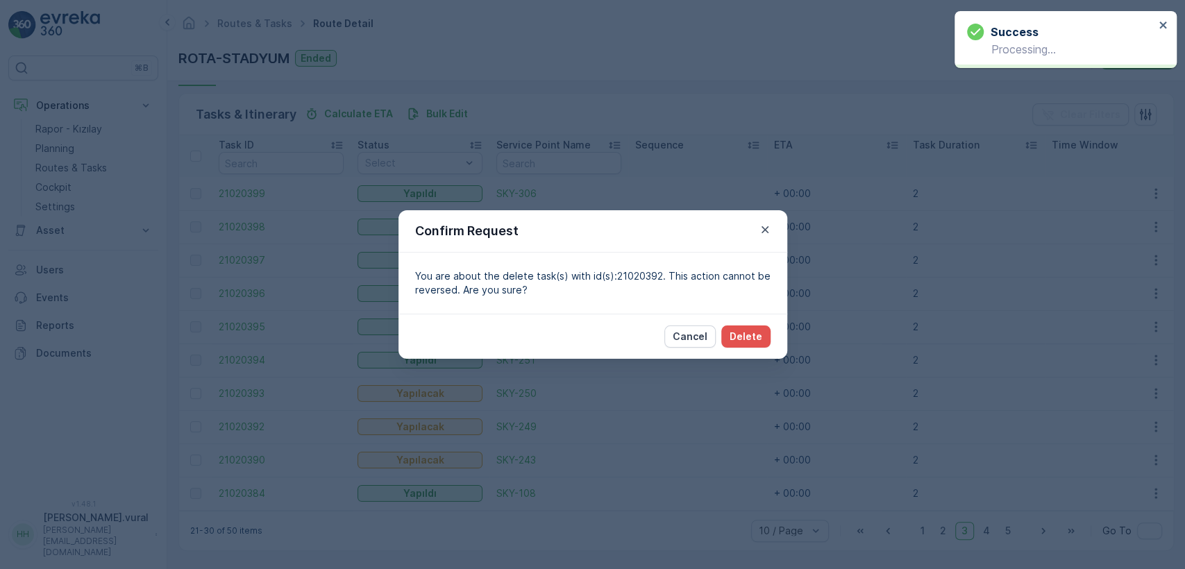
click at [717, 337] on div "Cancel Delete" at bounding box center [718, 337] width 106 height 22
click at [749, 334] on p "Delete" at bounding box center [746, 337] width 33 height 14
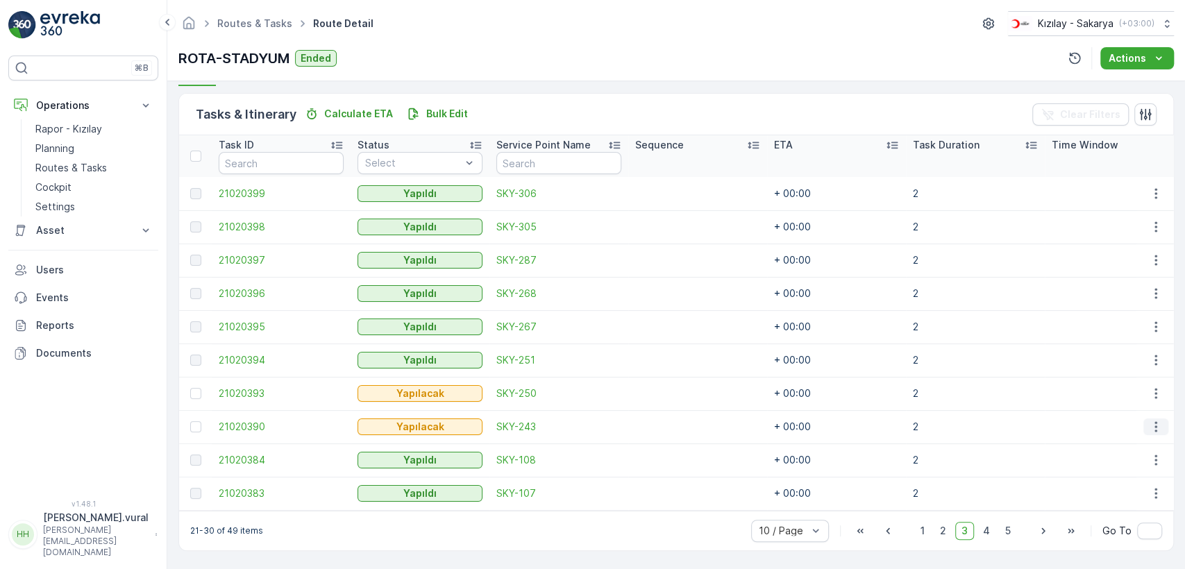
click at [1149, 420] on icon "button" at bounding box center [1156, 427] width 14 height 14
click at [1109, 518] on div "Delete" at bounding box center [1133, 525] width 105 height 19
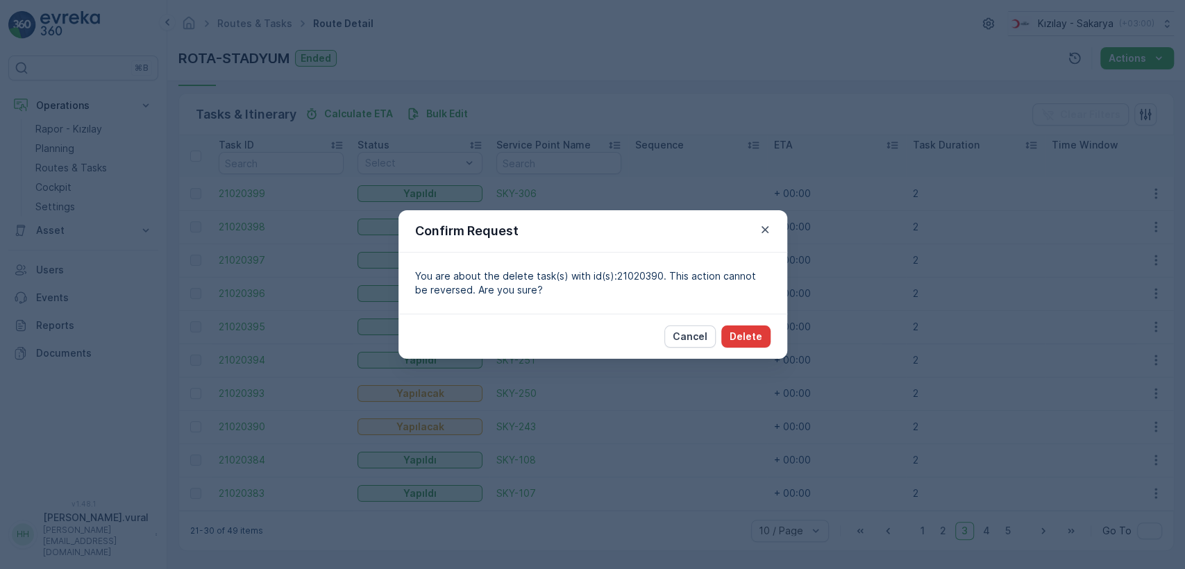
click at [744, 339] on p "Delete" at bounding box center [746, 337] width 33 height 14
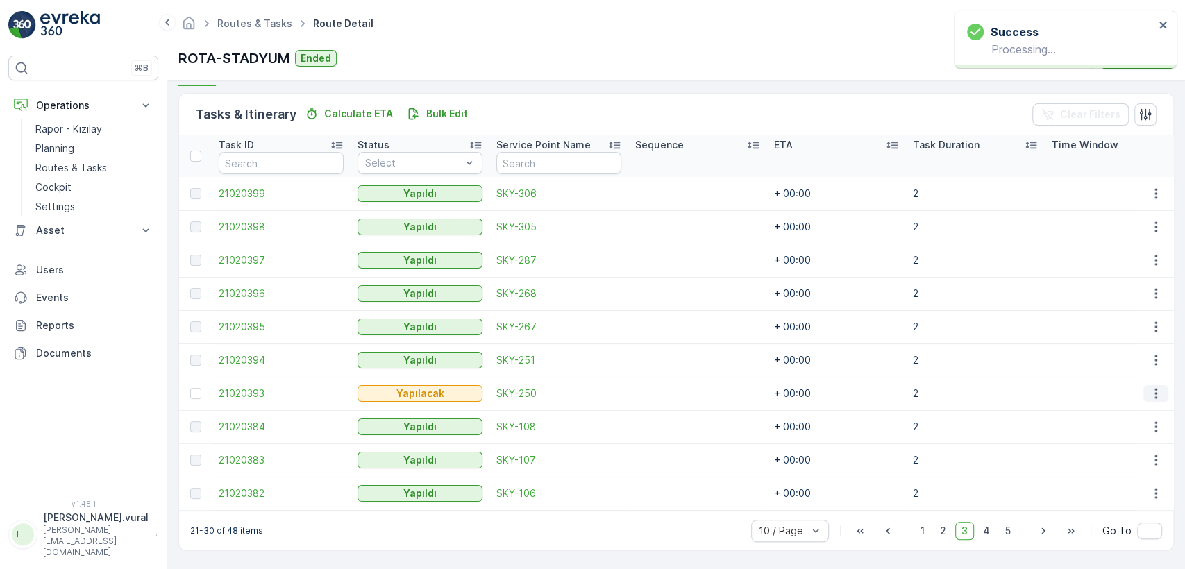
click at [1155, 390] on icon "button" at bounding box center [1156, 394] width 2 height 10
click at [1121, 485] on div "Delete" at bounding box center [1133, 492] width 105 height 19
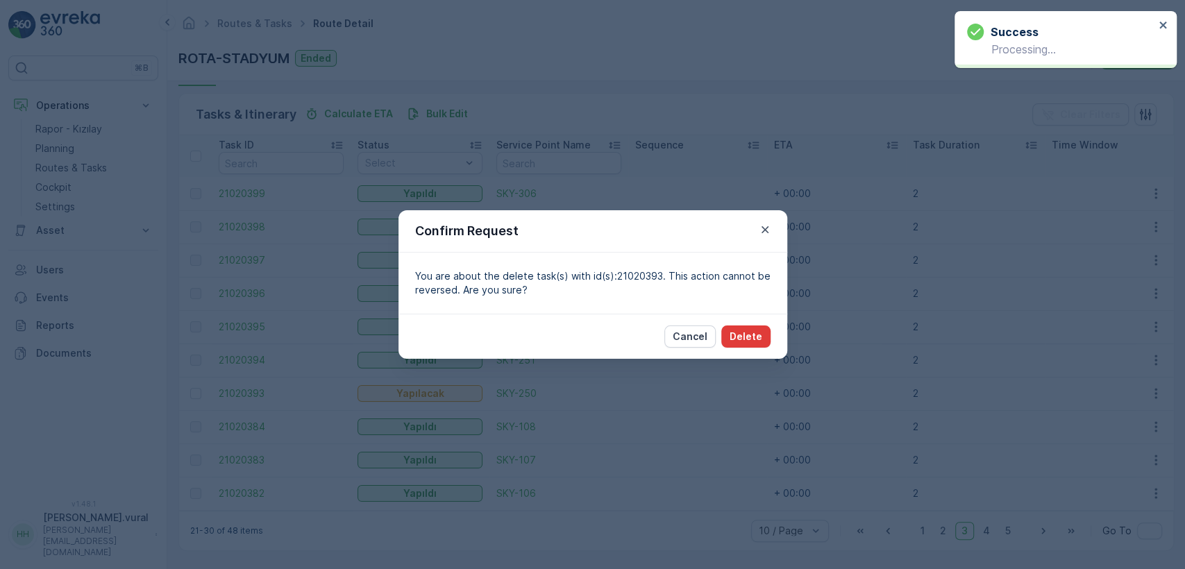
click at [754, 338] on p "Delete" at bounding box center [746, 337] width 33 height 14
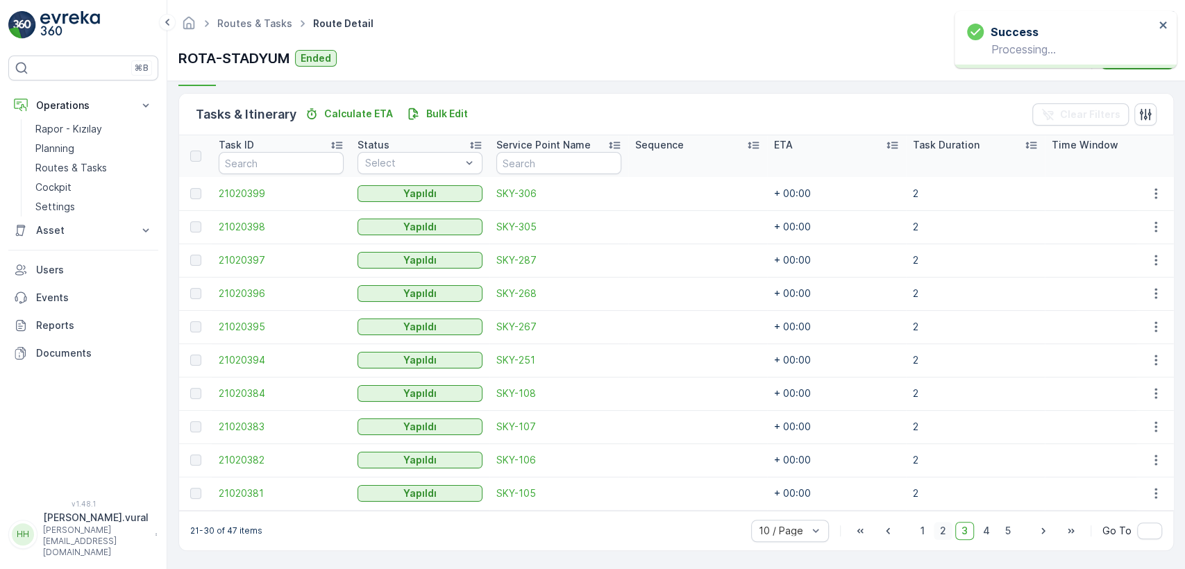
click at [944, 534] on span "2" at bounding box center [943, 531] width 19 height 18
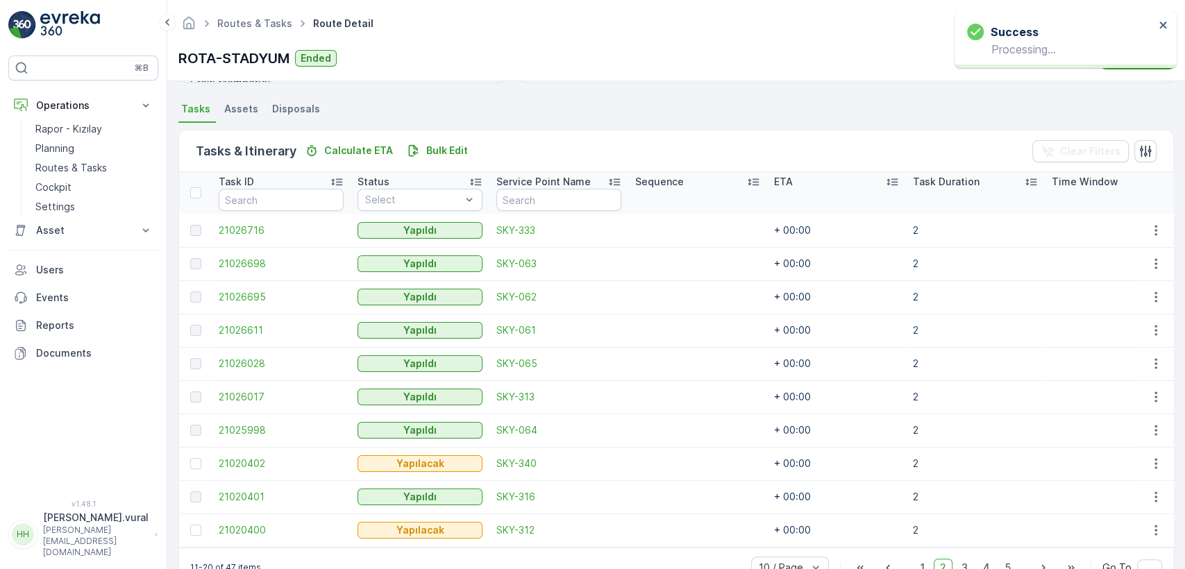
scroll to position [330, 0]
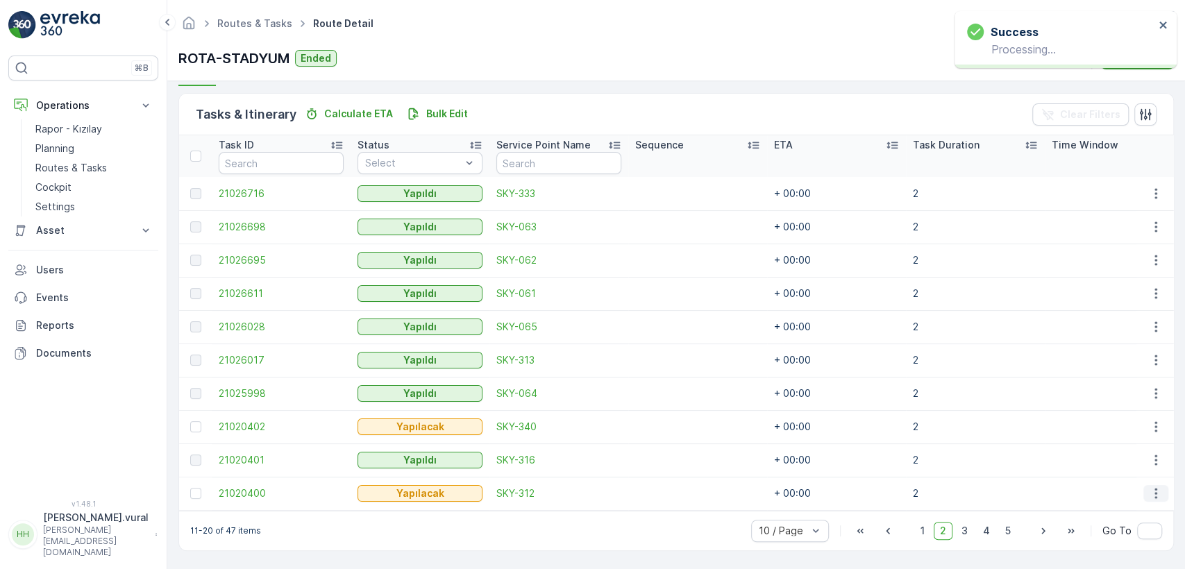
click at [1151, 487] on icon "button" at bounding box center [1156, 494] width 14 height 14
click at [1101, 467] on span "Delete" at bounding box center [1103, 467] width 32 height 14
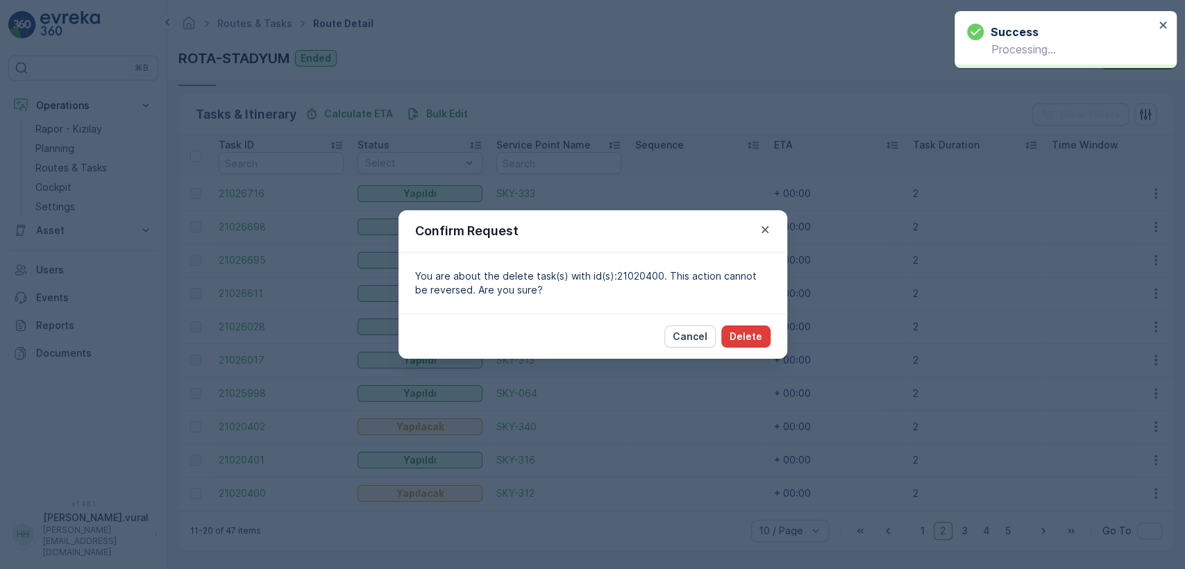
click at [756, 335] on p "Delete" at bounding box center [746, 337] width 33 height 14
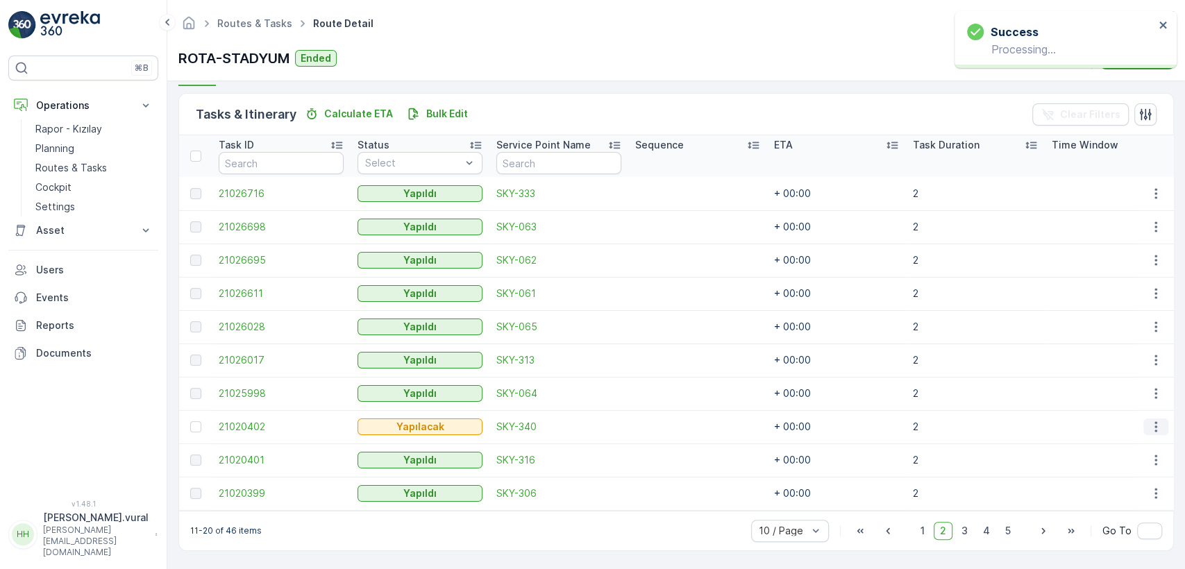
click at [1151, 420] on icon "button" at bounding box center [1156, 427] width 14 height 14
click at [1113, 527] on span "Delete" at bounding box center [1103, 526] width 32 height 14
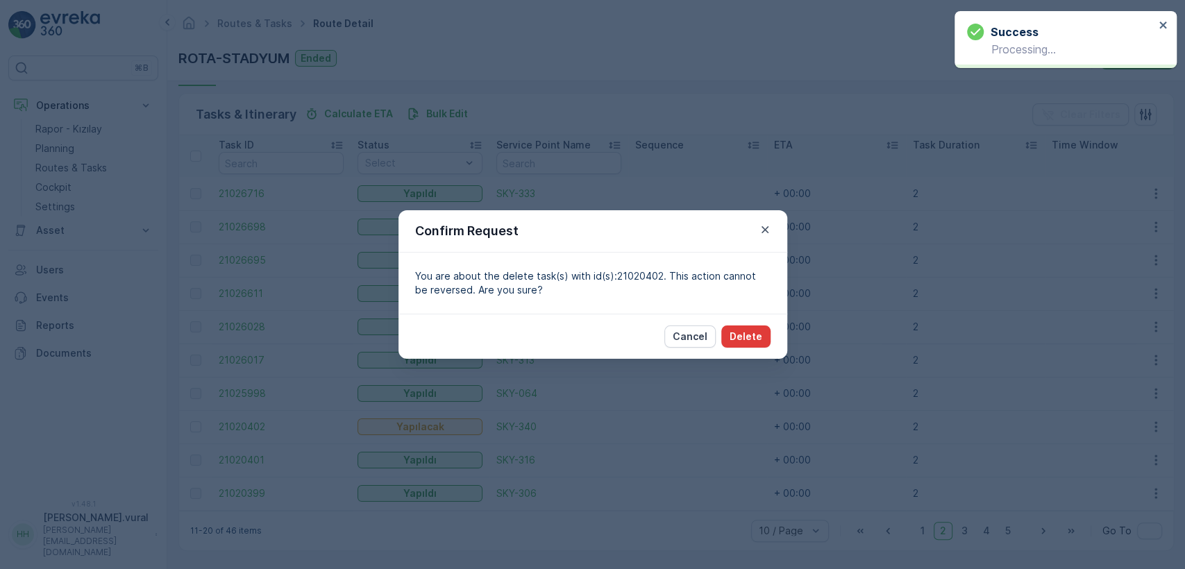
click at [751, 338] on p "Delete" at bounding box center [746, 337] width 33 height 14
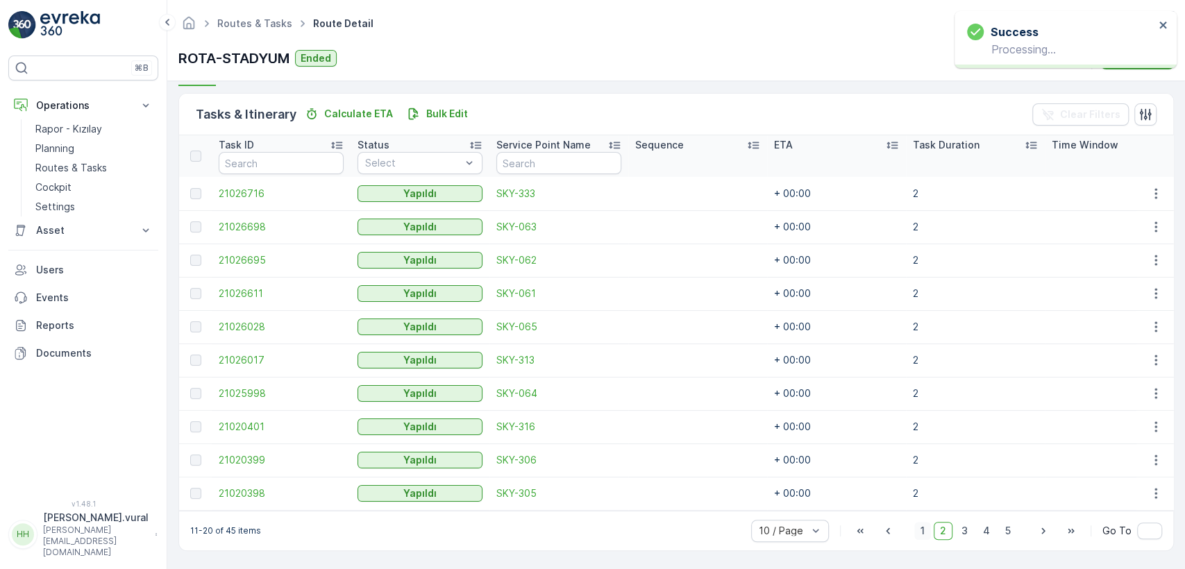
click at [924, 530] on span "1" at bounding box center [923, 531] width 17 height 18
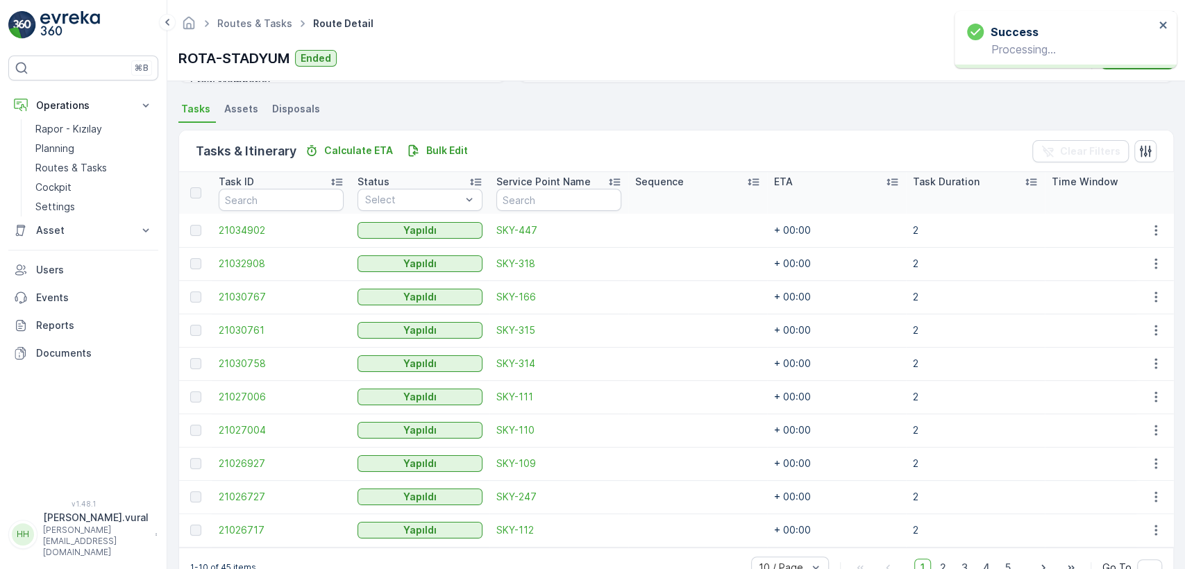
scroll to position [330, 0]
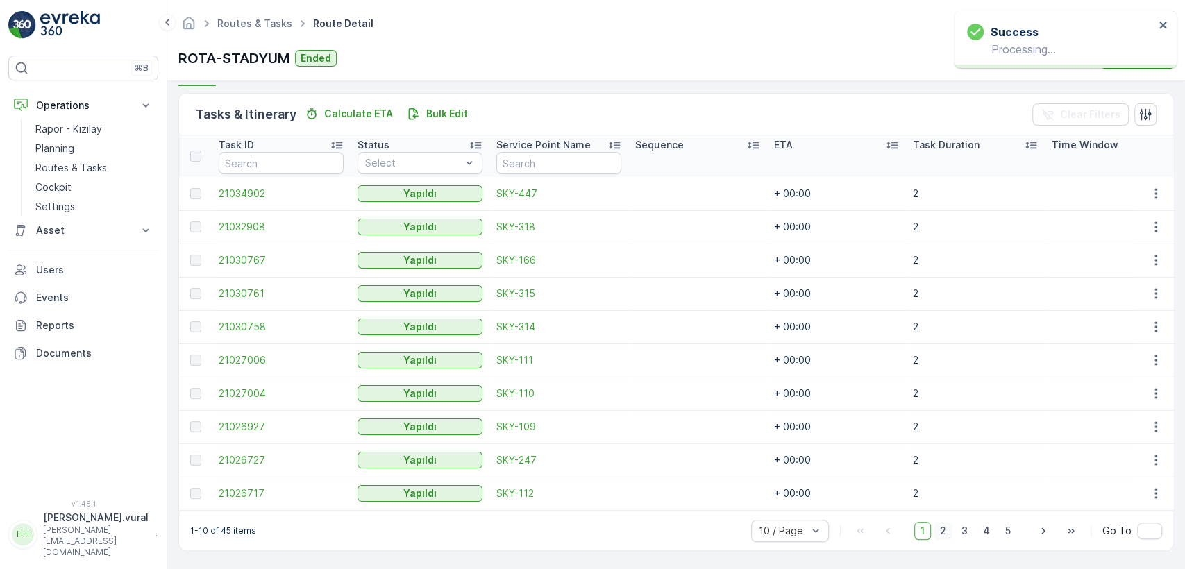
click at [940, 532] on span "2" at bounding box center [943, 531] width 19 height 18
click at [963, 531] on span "3" at bounding box center [965, 531] width 19 height 18
click at [981, 531] on span "4" at bounding box center [986, 531] width 19 height 18
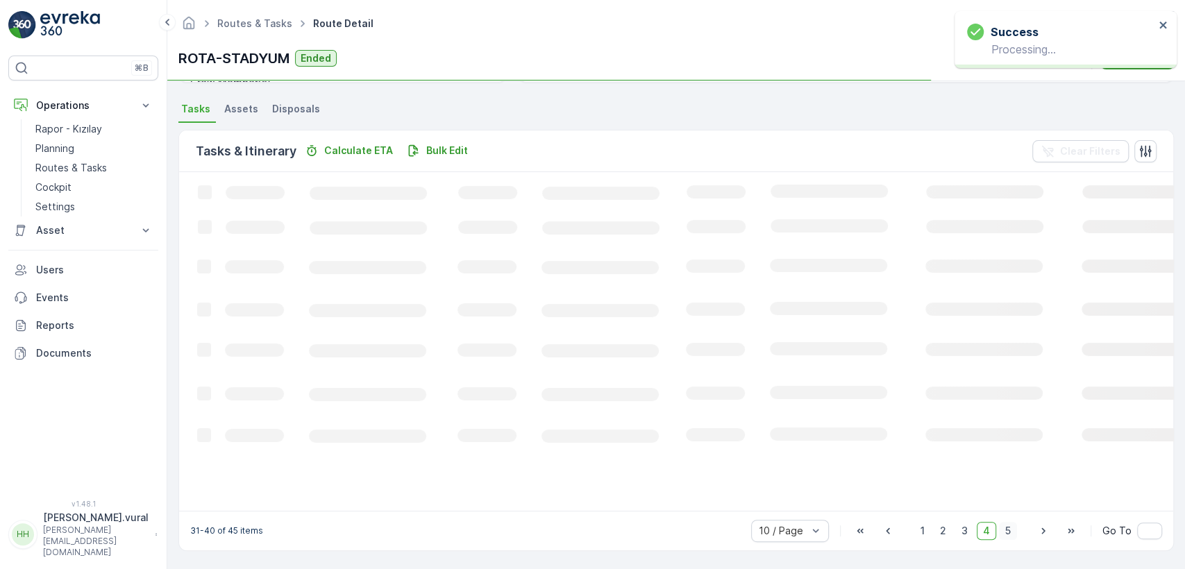
click at [1007, 532] on span "5" at bounding box center [1008, 531] width 18 height 18
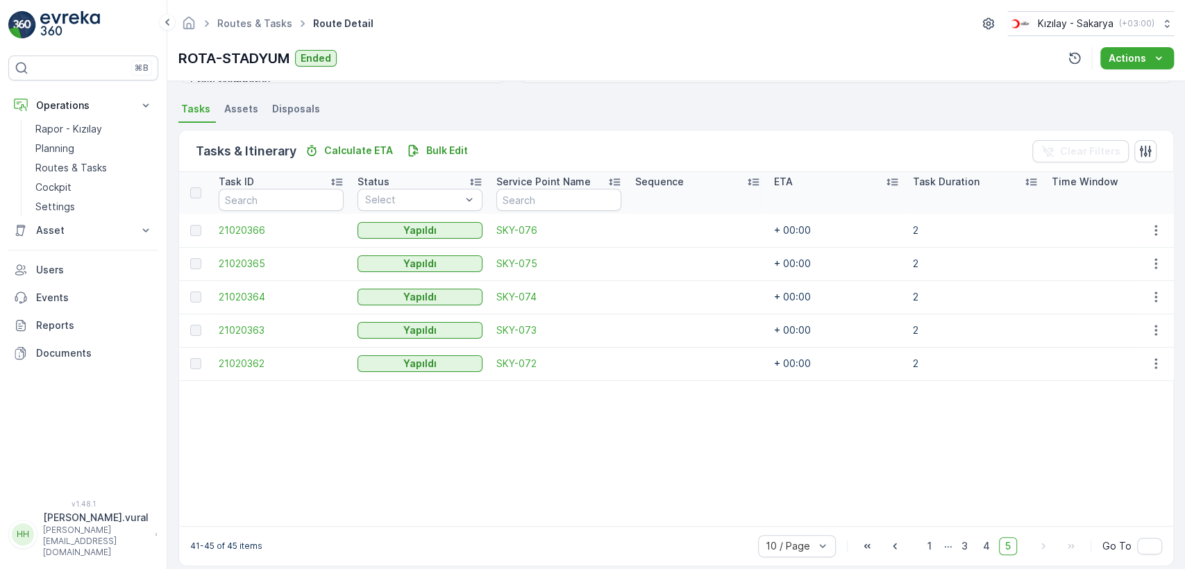
scroll to position [309, 0]
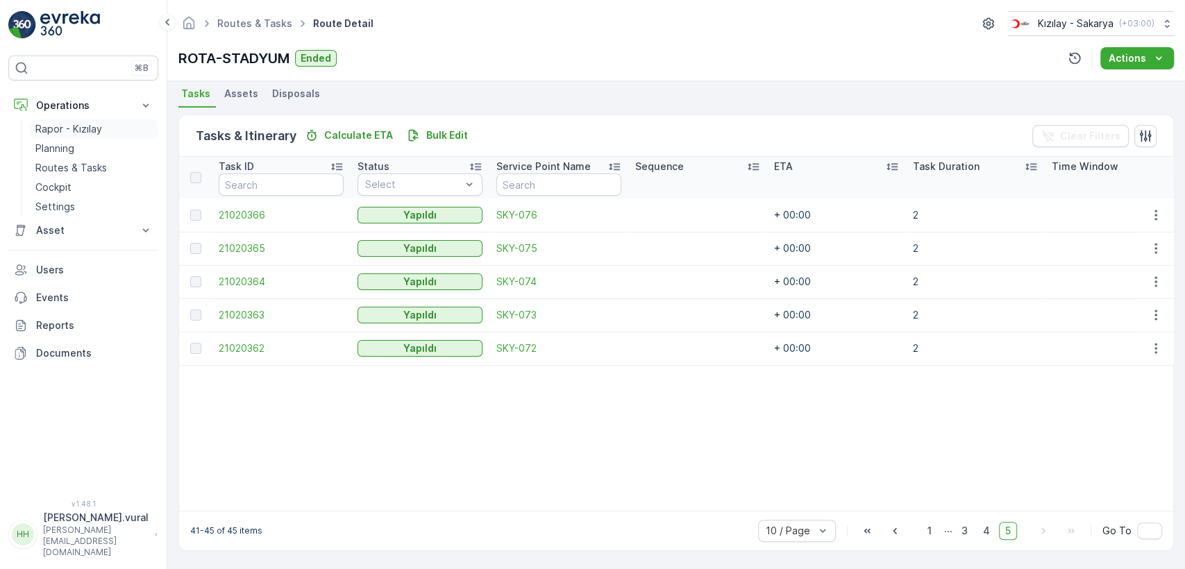
click at [51, 128] on p "Rapor - Kızılay" at bounding box center [68, 129] width 67 height 14
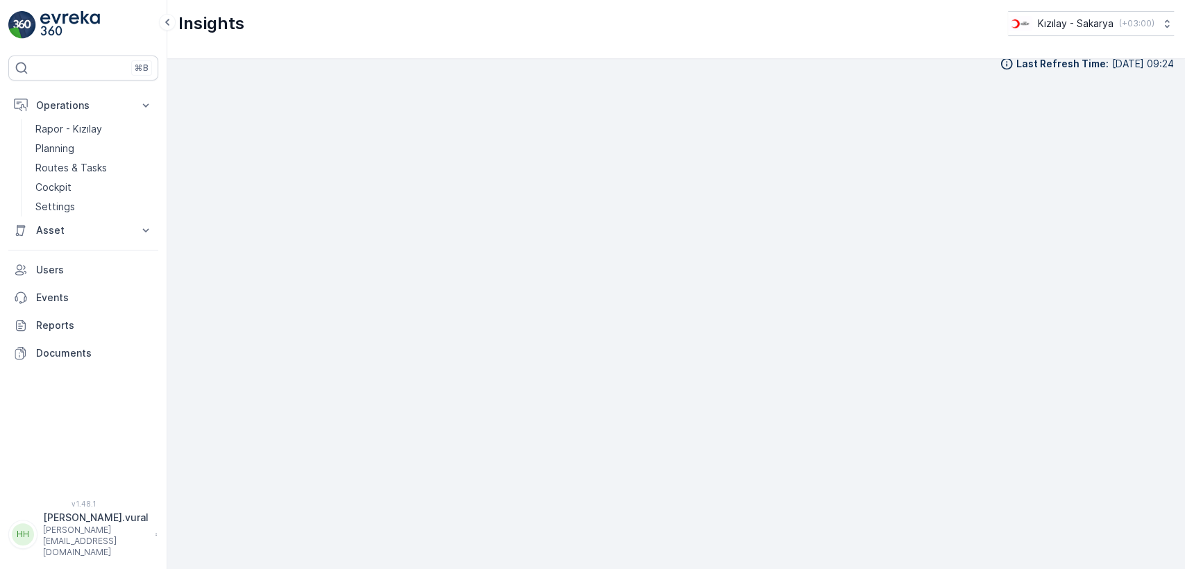
scroll to position [15, 0]
